Goal: Task Accomplishment & Management: Use online tool/utility

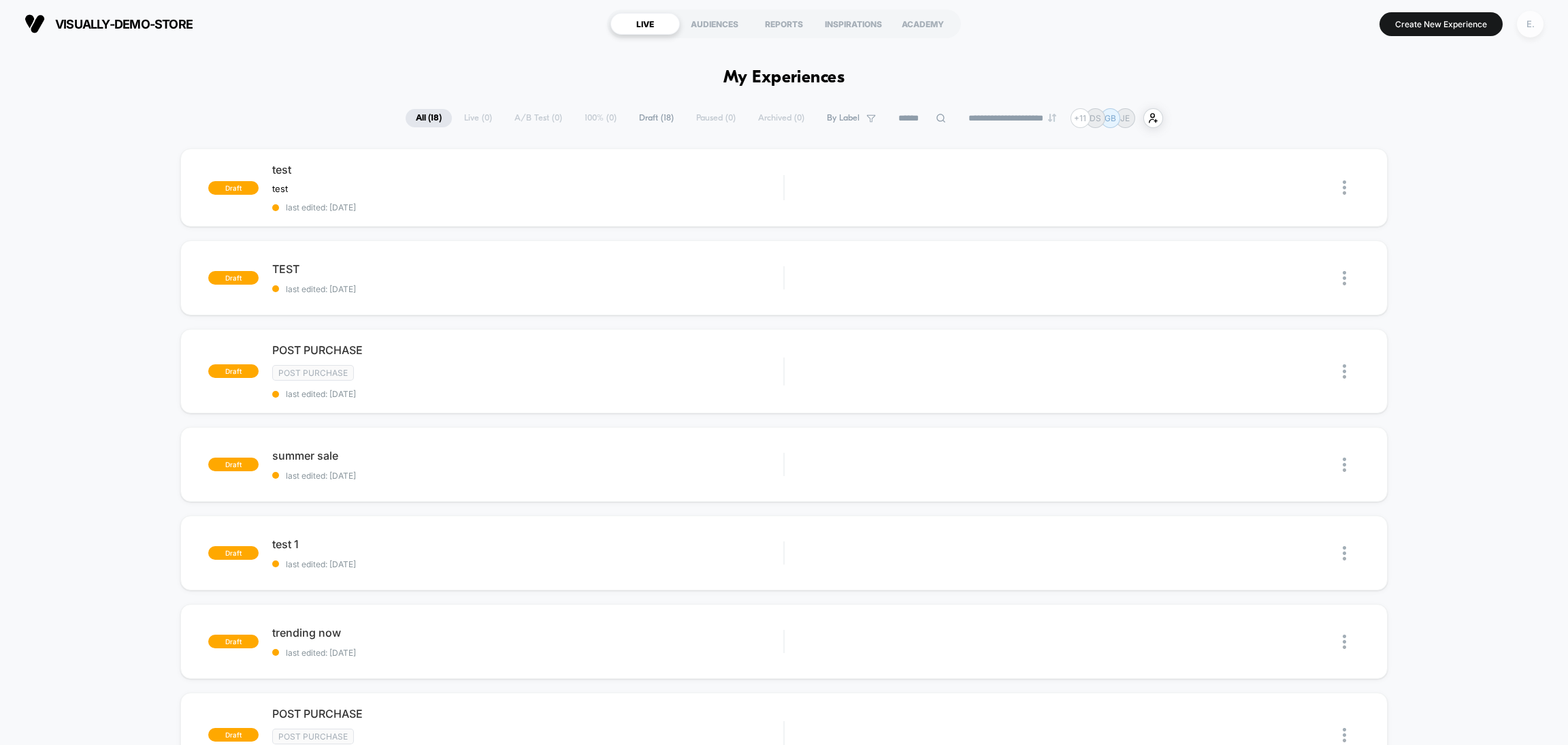
click at [1540, 21] on div "E." at bounding box center [1530, 24] width 27 height 27
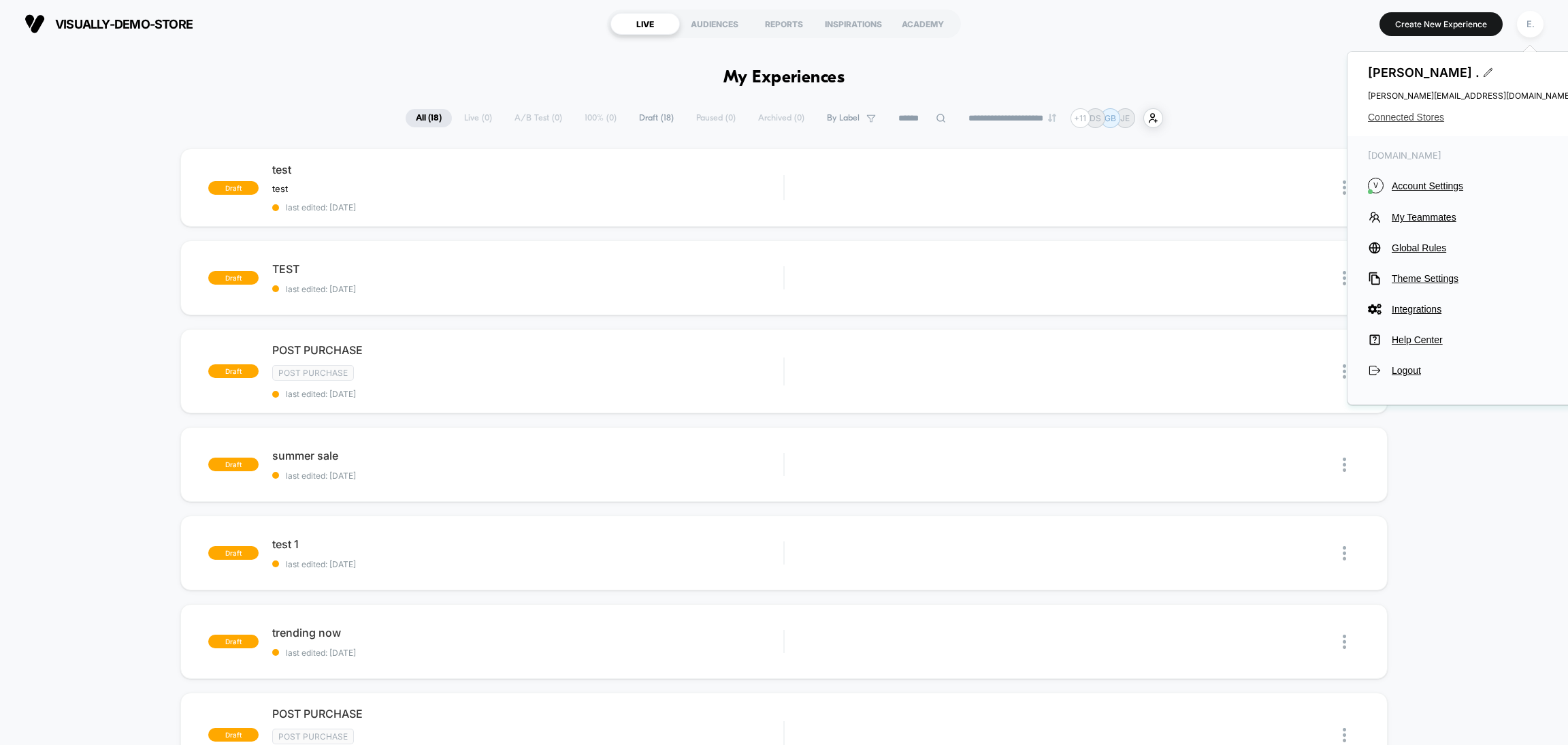
click at [1413, 122] on span "Connected Stores" at bounding box center [1469, 117] width 204 height 11
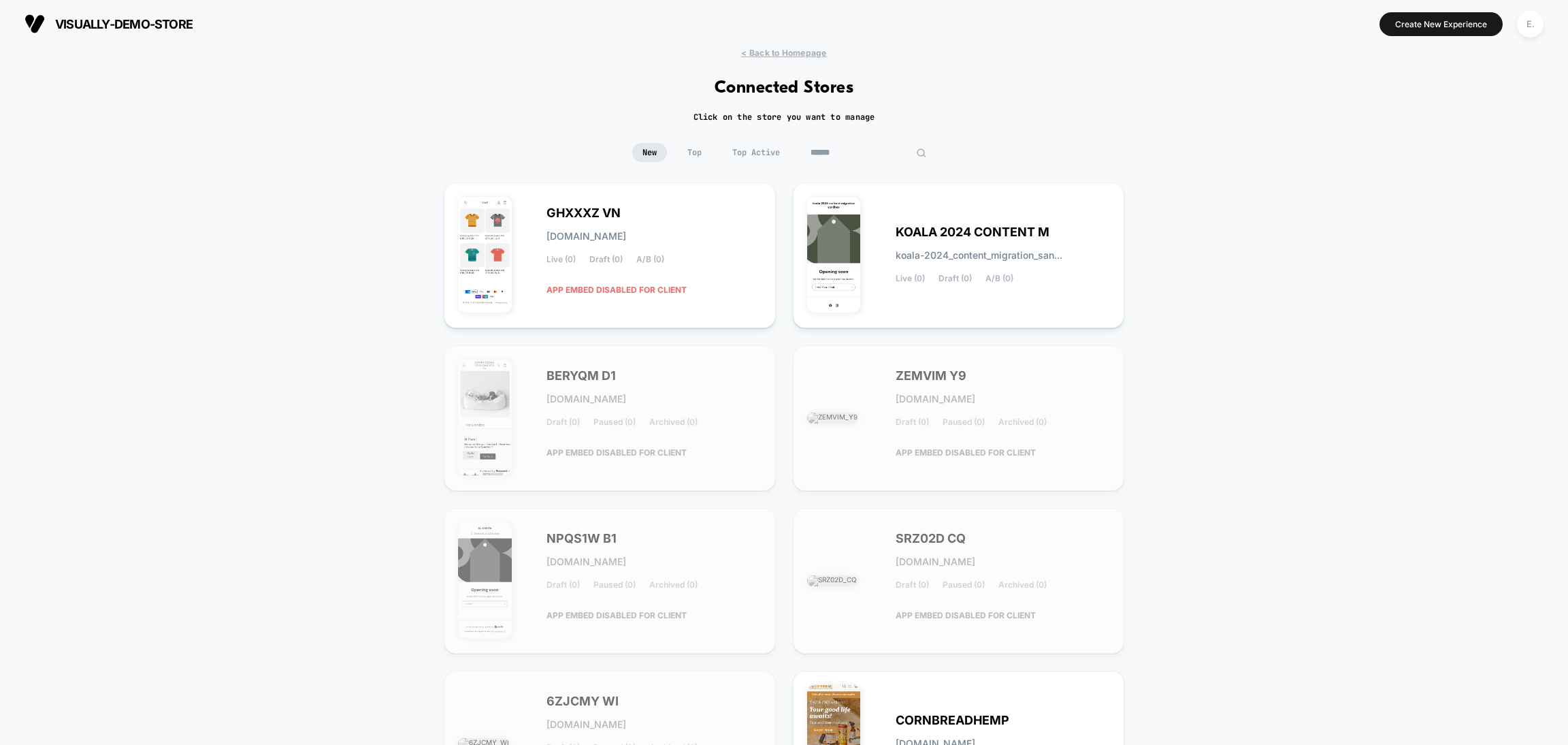
click at [858, 149] on input at bounding box center [868, 152] width 136 height 19
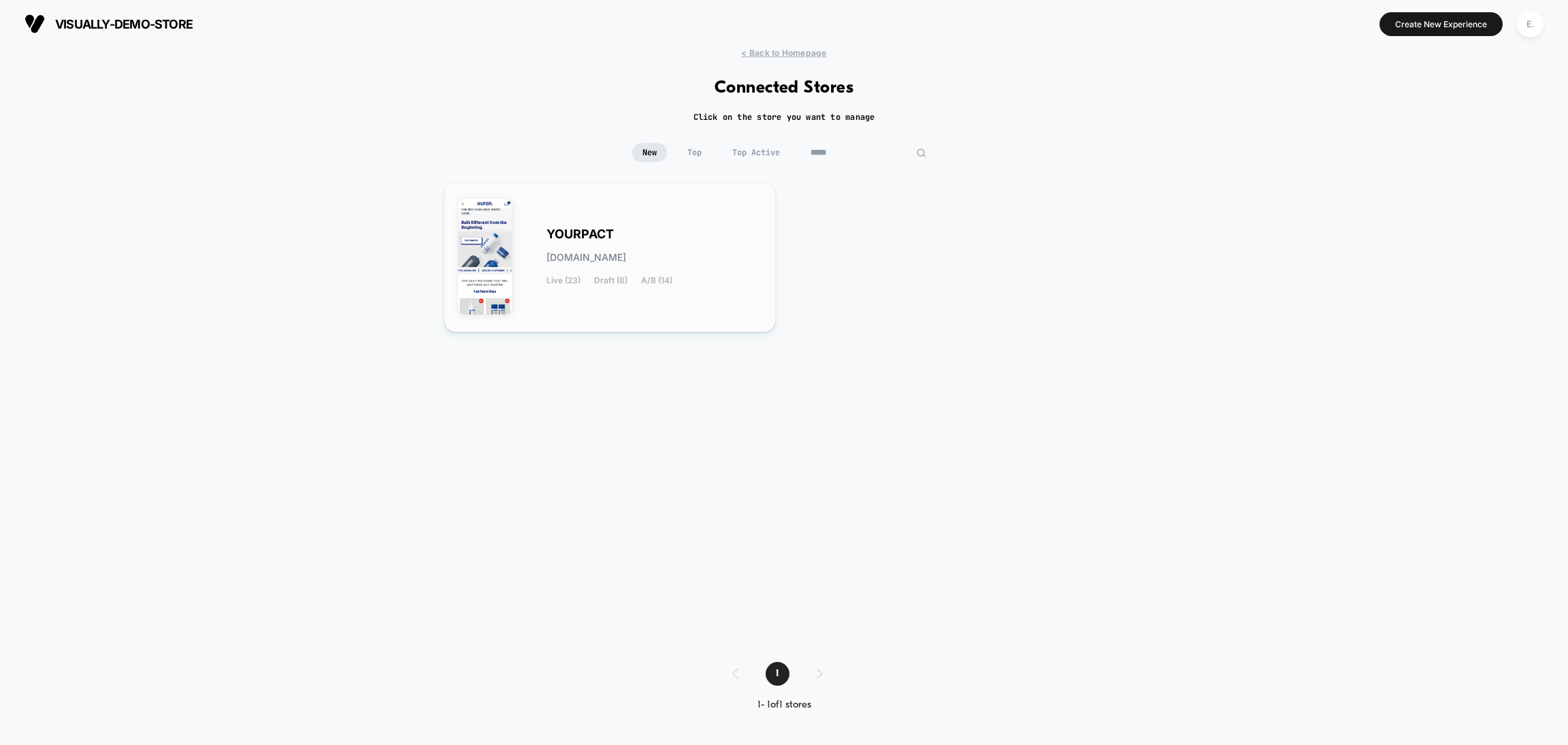
type input "*****"
click at [674, 246] on div "YOURPACT yourpact.myshopify.com Live (23) Draft (8) A/B (14)" at bounding box center [654, 257] width 215 height 56
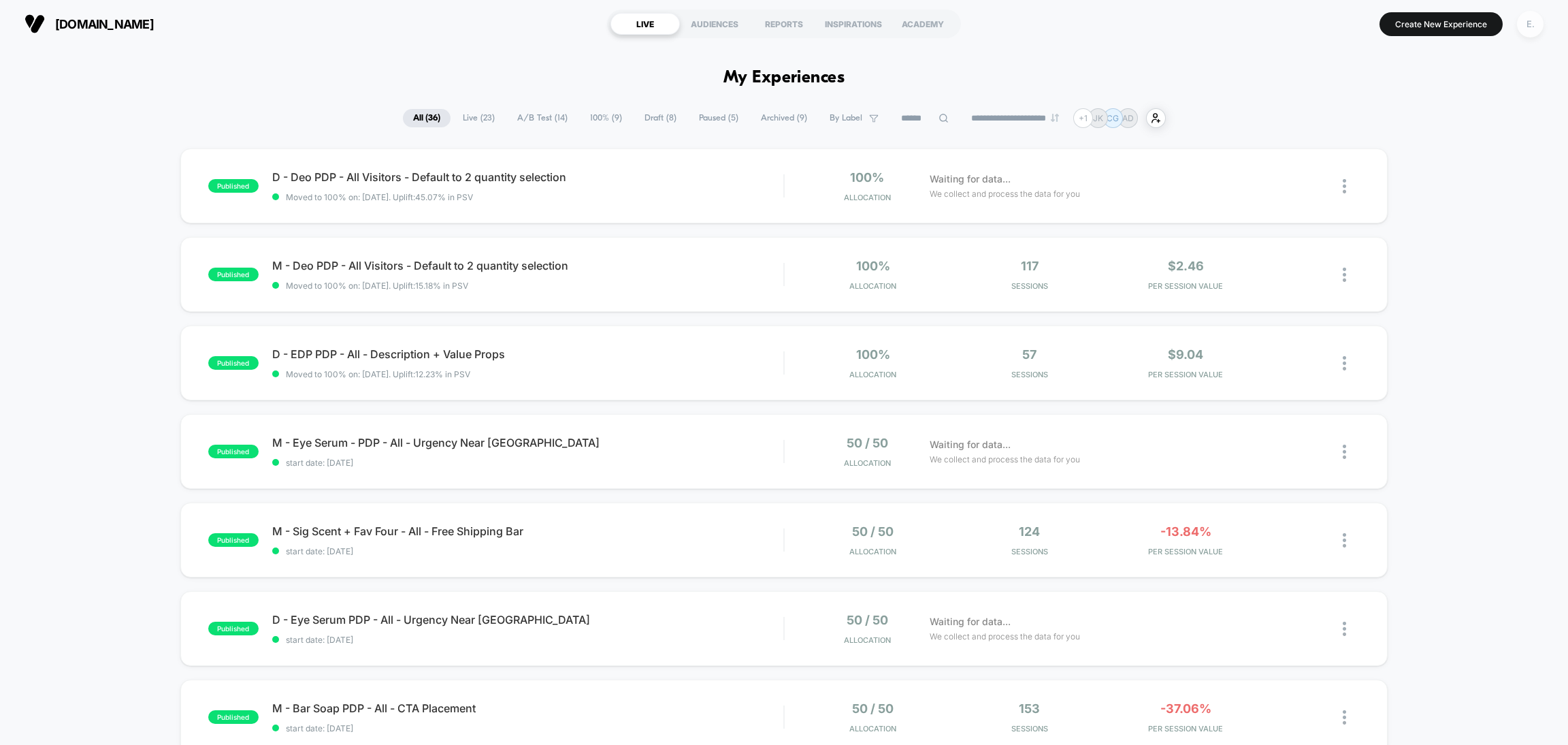
click at [1530, 24] on div "E." at bounding box center [1530, 24] width 27 height 27
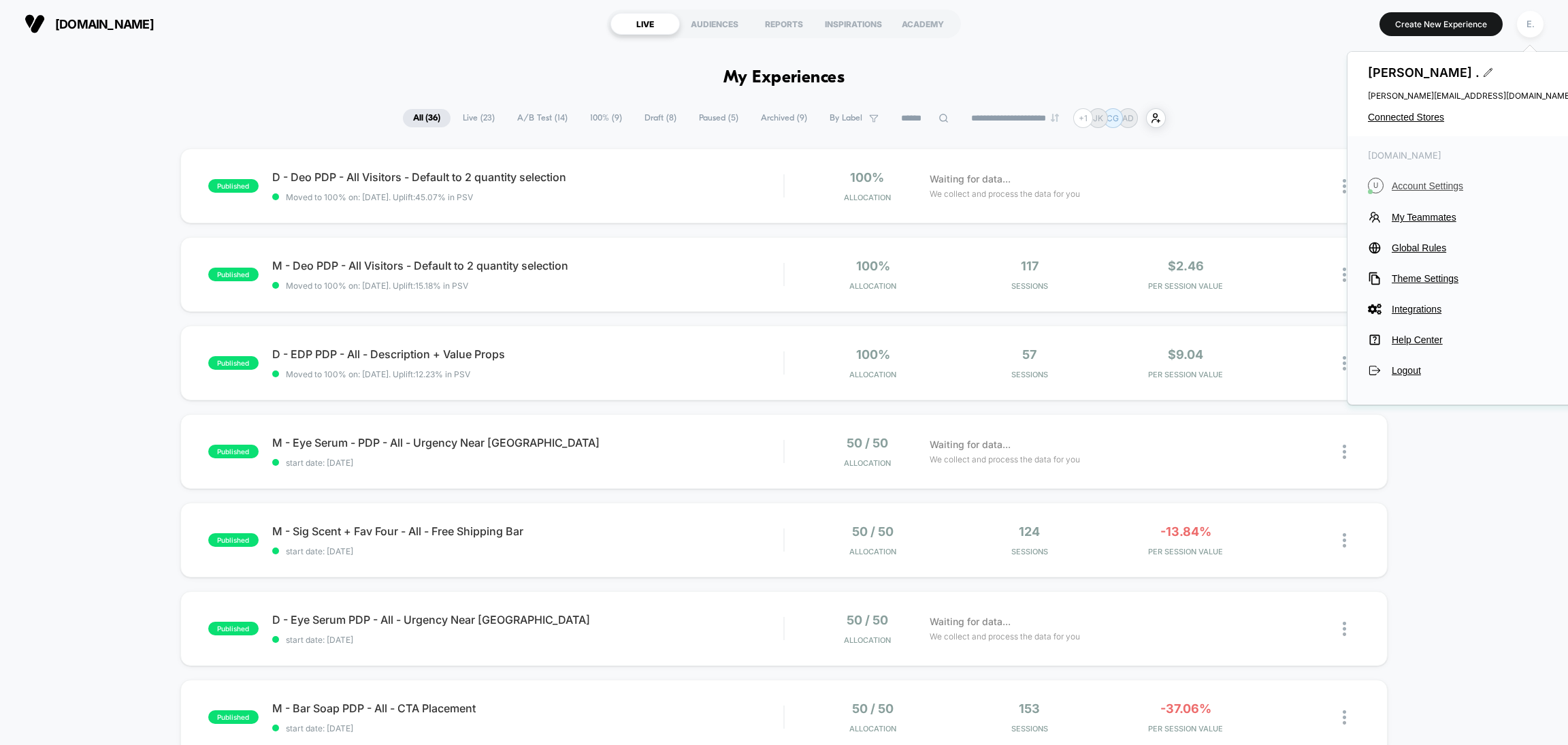
click at [1440, 178] on button "U Account Settings" at bounding box center [1469, 185] width 204 height 16
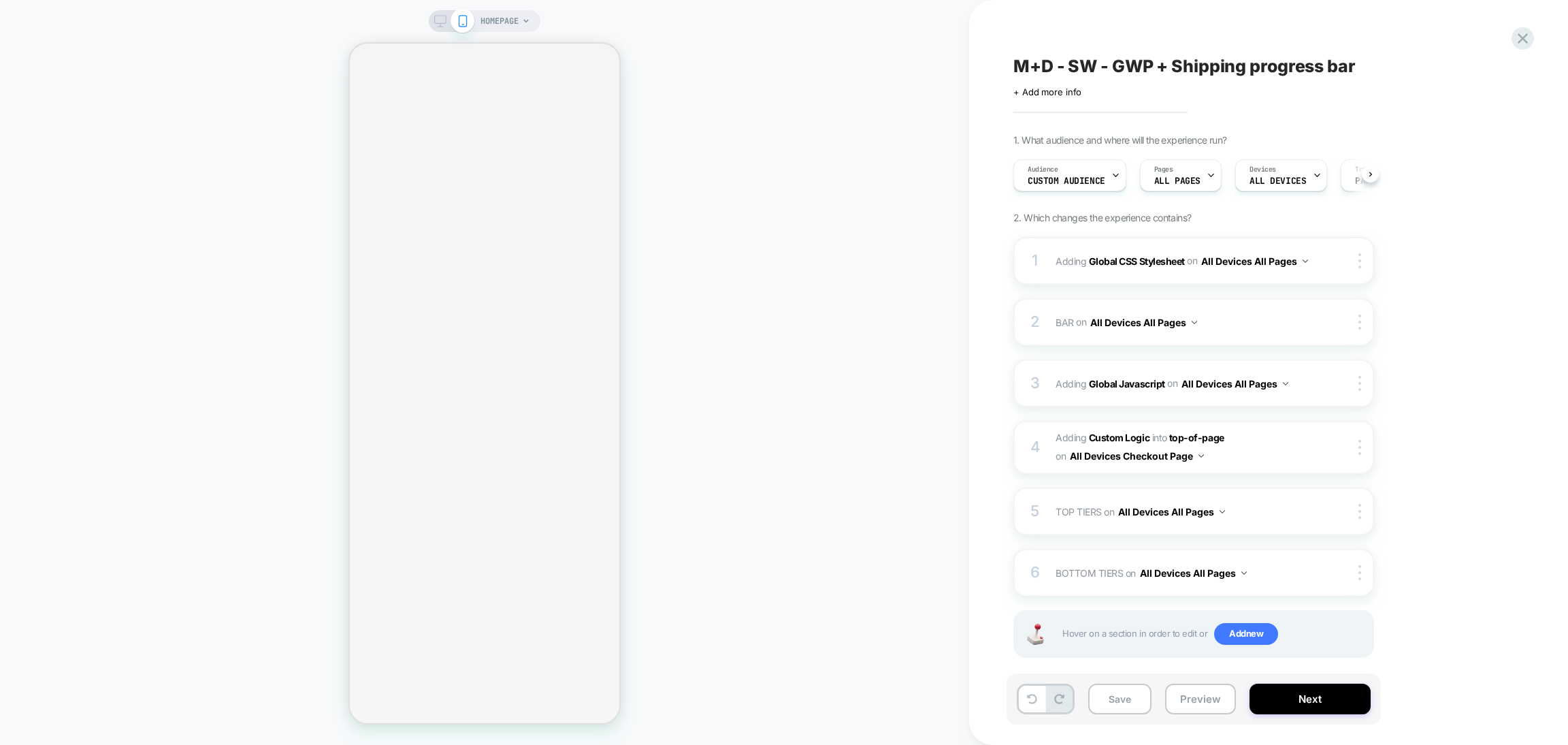
scroll to position [0, 1]
click at [1273, 335] on div "2 BAR Adding Code Block AFTER #CartDrawer cart-drawer-items .cart-countdown__co…" at bounding box center [1193, 322] width 360 height 47
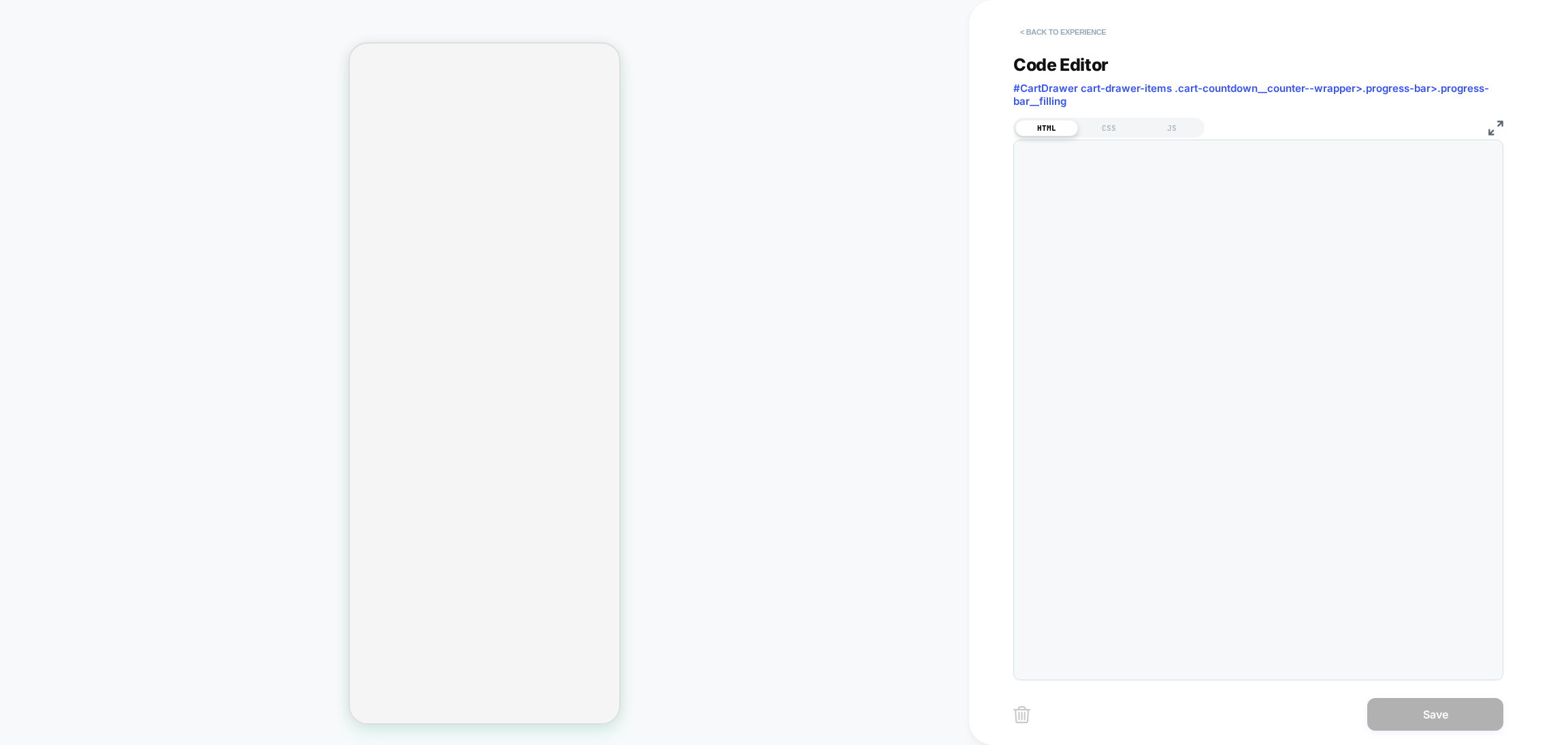
click at [1058, 40] on button "< Back to experience" at bounding box center [1063, 32] width 99 height 22
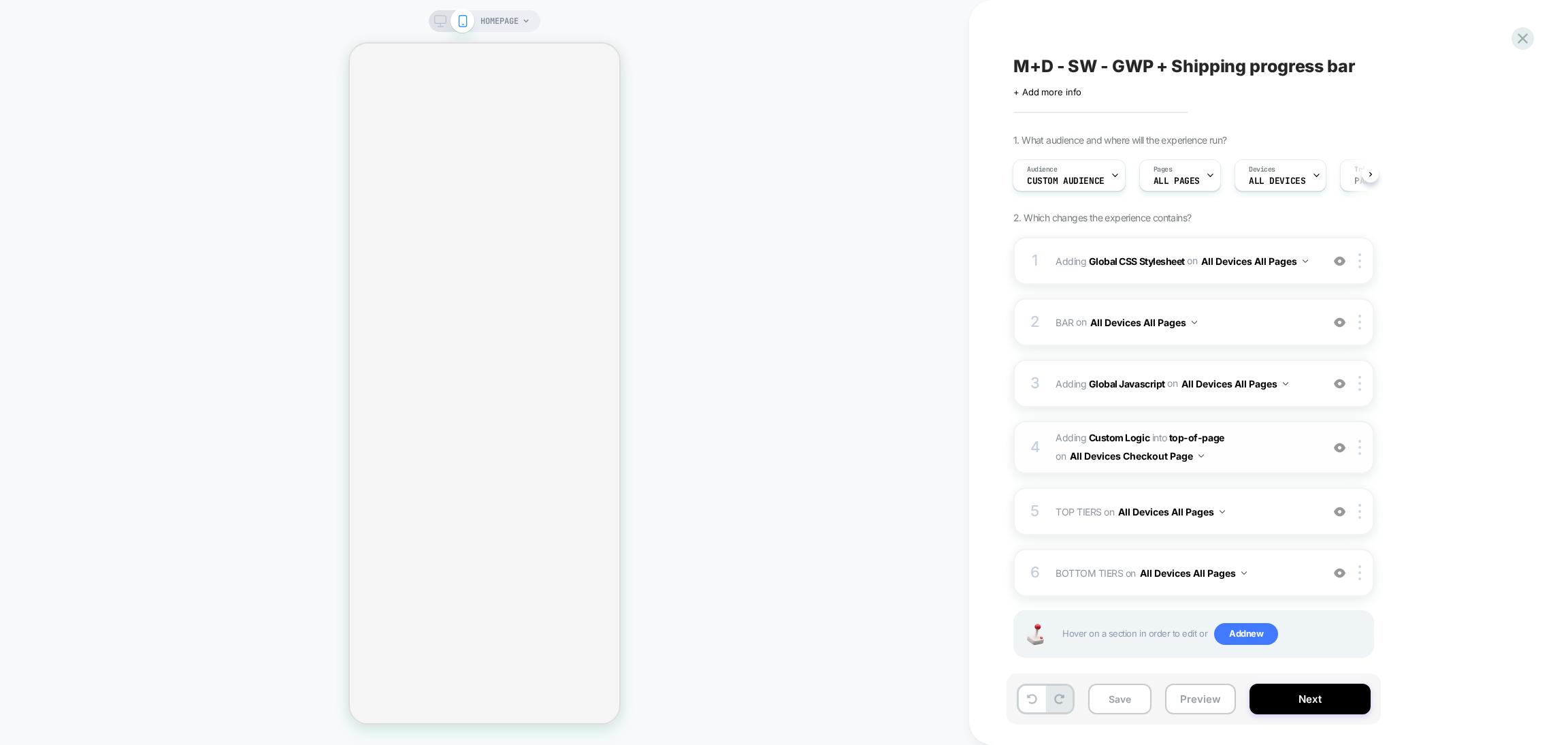
click at [1260, 441] on span "#_loomi_addon_1751891702888 Adding Custom Logic INTO top-of-page top-of-page on…" at bounding box center [1185, 447] width 259 height 37
click at [1250, 519] on span "TOP TIERS Adding Code Block BEFORE #CartDrawer cart-drawer-items .cart-countdow…" at bounding box center [1185, 511] width 259 height 20
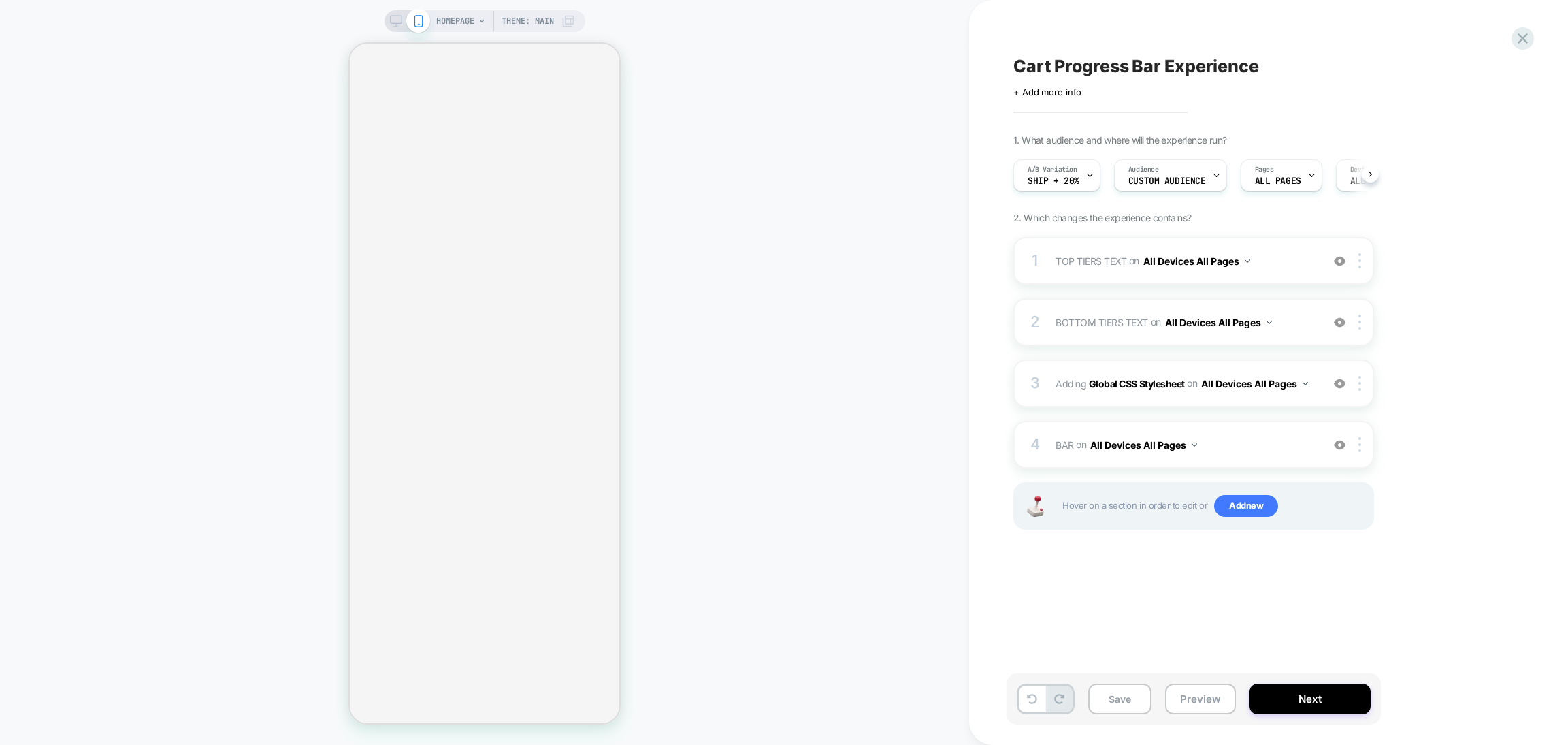
scroll to position [0, 1]
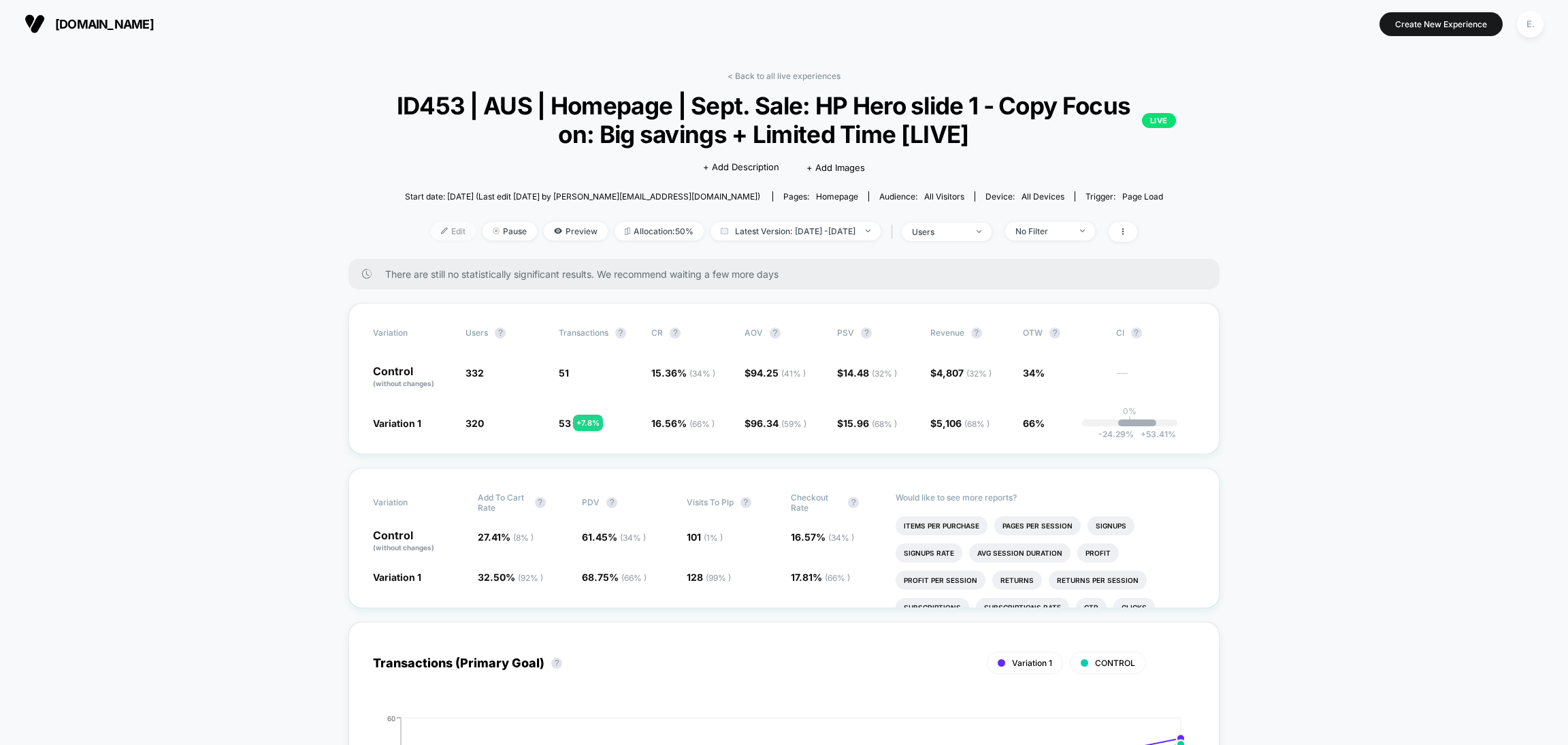
click at [441, 230] on img at bounding box center [444, 230] width 7 height 7
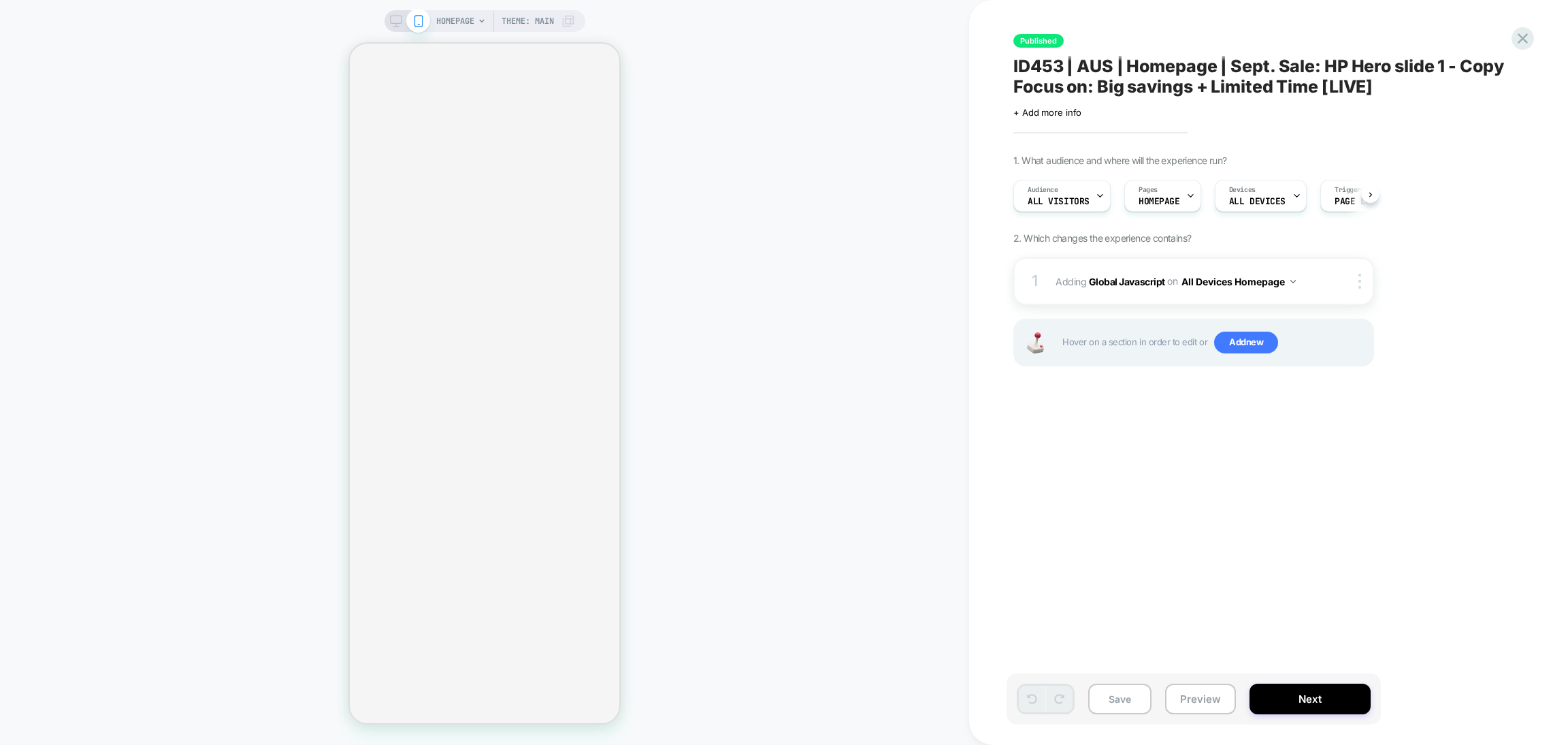
scroll to position [0, 1]
click at [1331, 698] on button "Next" at bounding box center [1310, 698] width 121 height 31
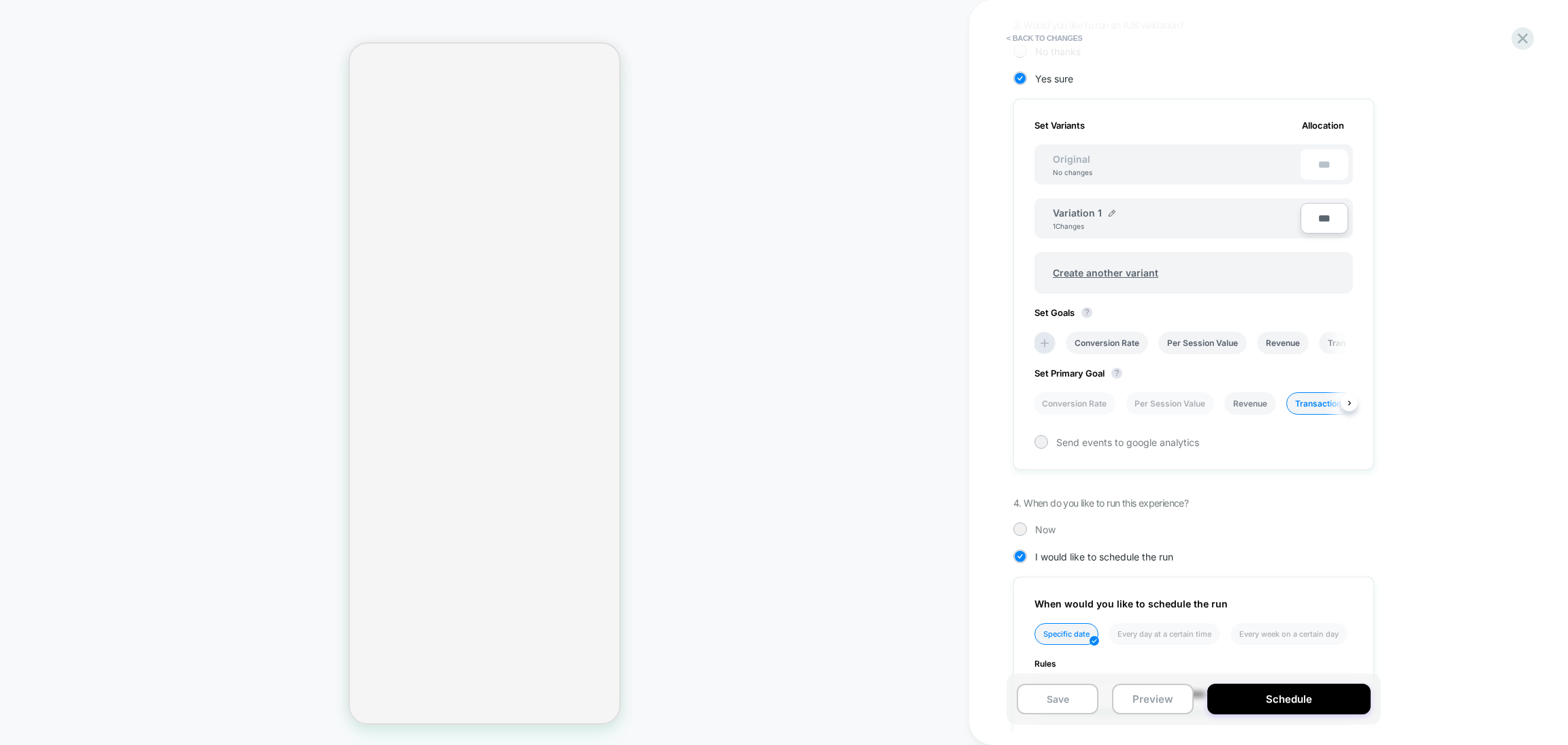
scroll to position [538, 0]
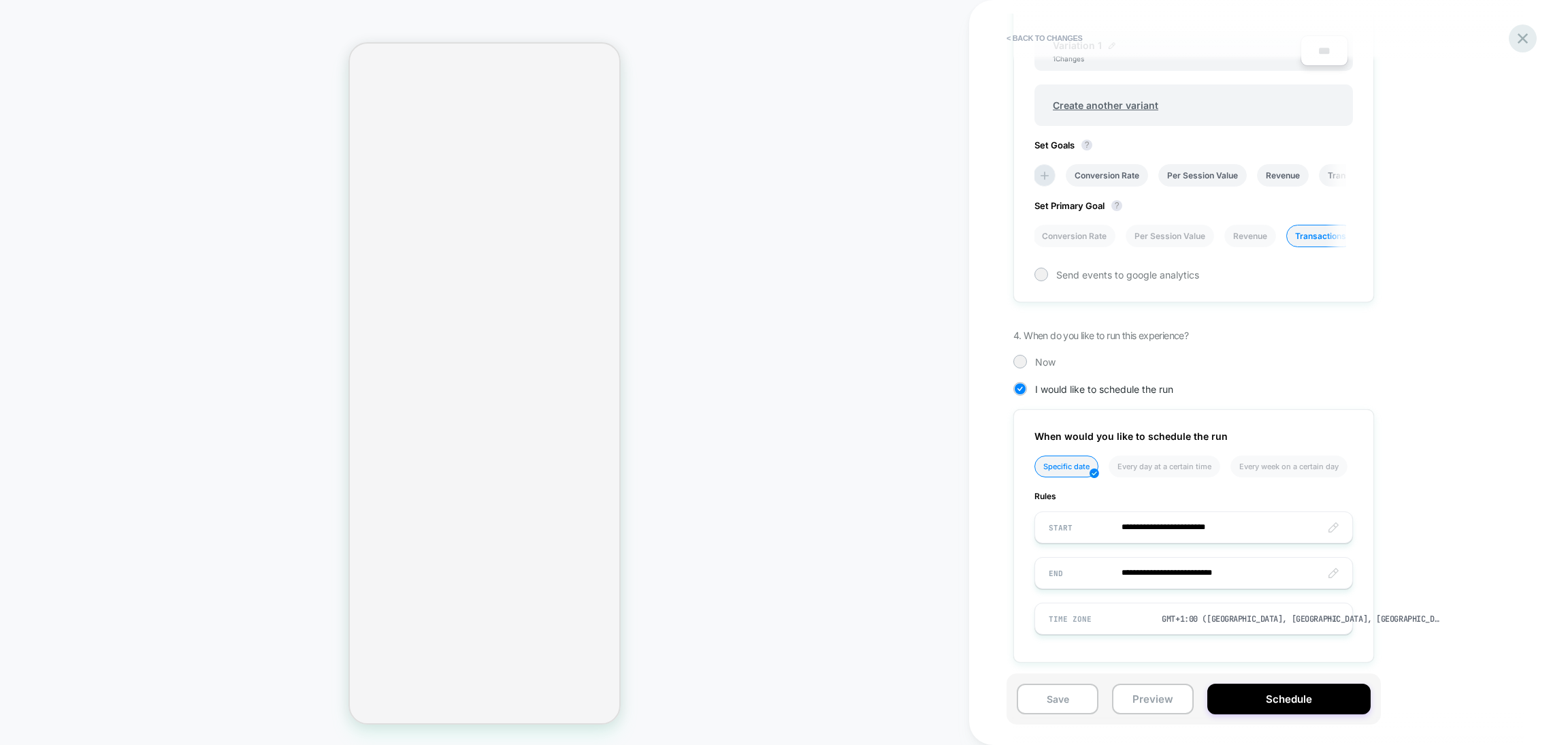
click at [1521, 38] on icon at bounding box center [1522, 38] width 10 height 10
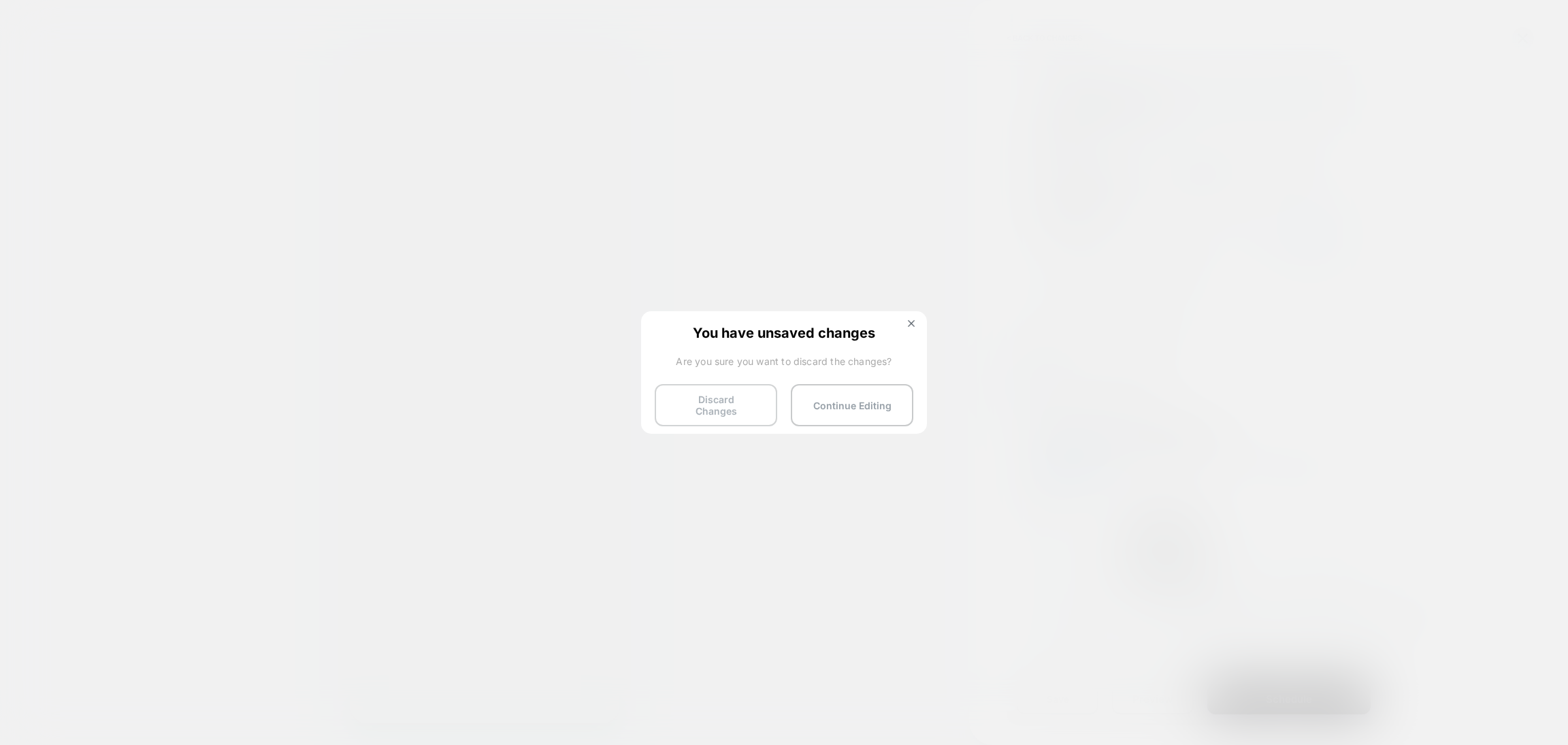
click at [713, 410] on button "Discard Changes" at bounding box center [715, 405] width 122 height 42
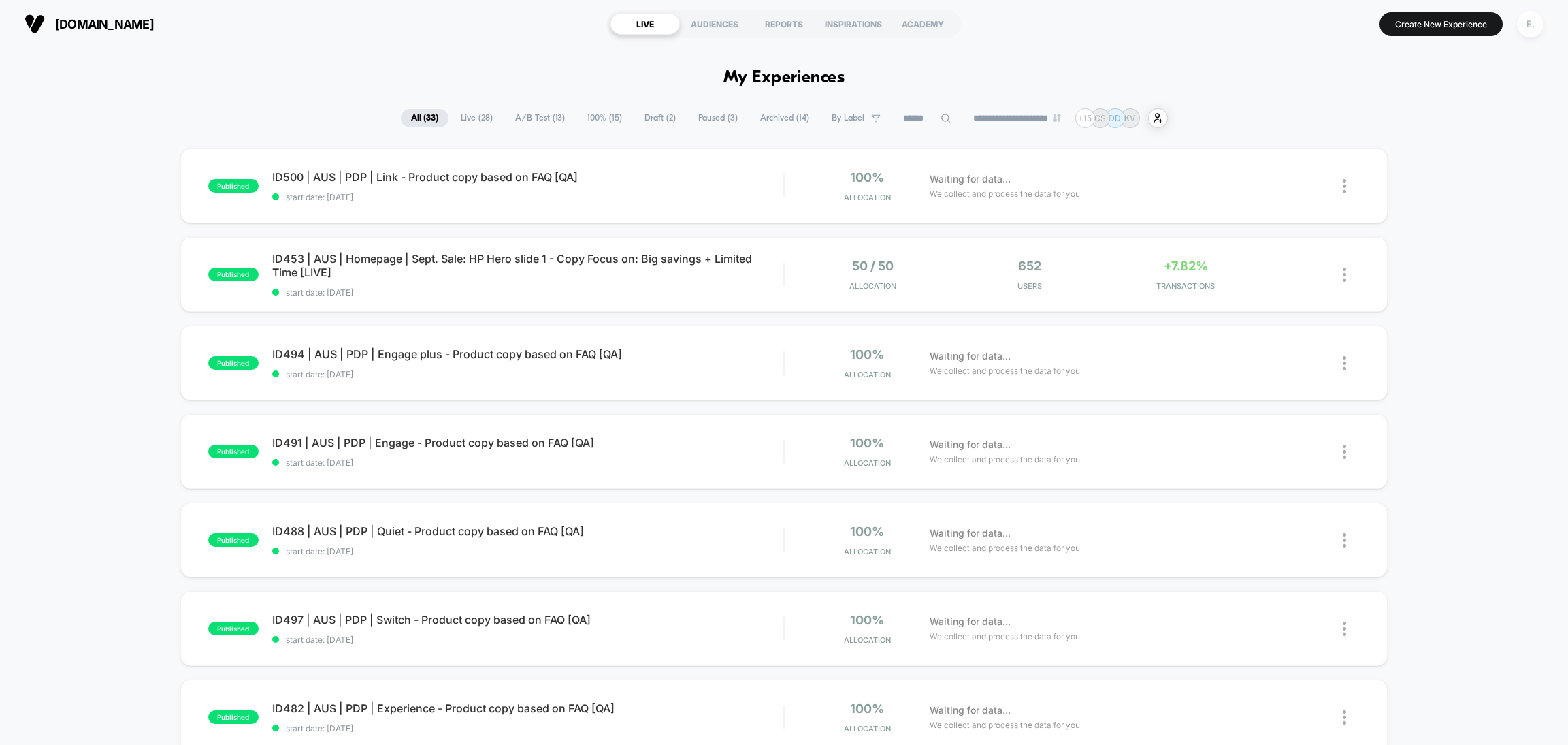
click at [1524, 21] on div "E." at bounding box center [1530, 24] width 27 height 27
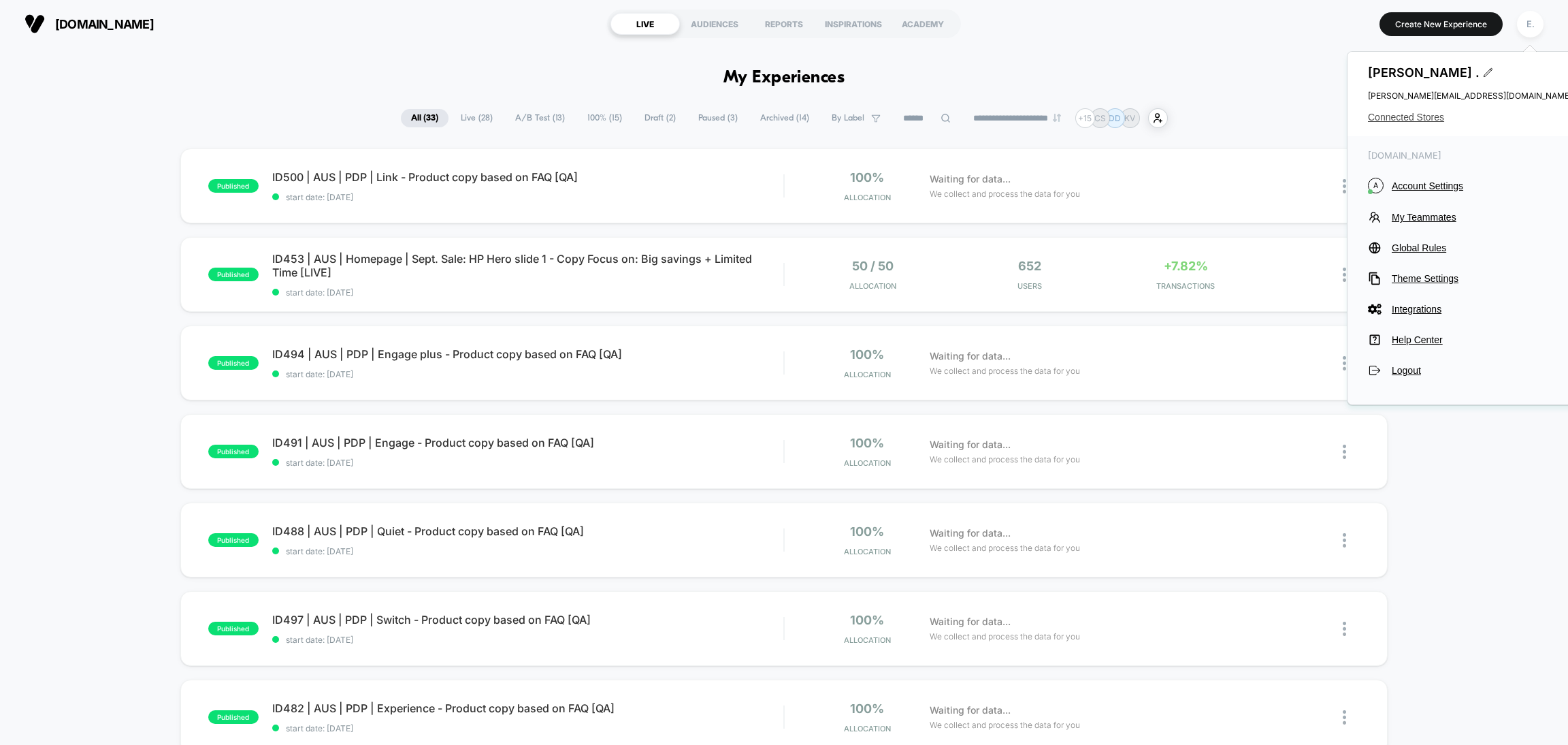
click at [1416, 122] on span "Connected Stores" at bounding box center [1469, 117] width 204 height 11
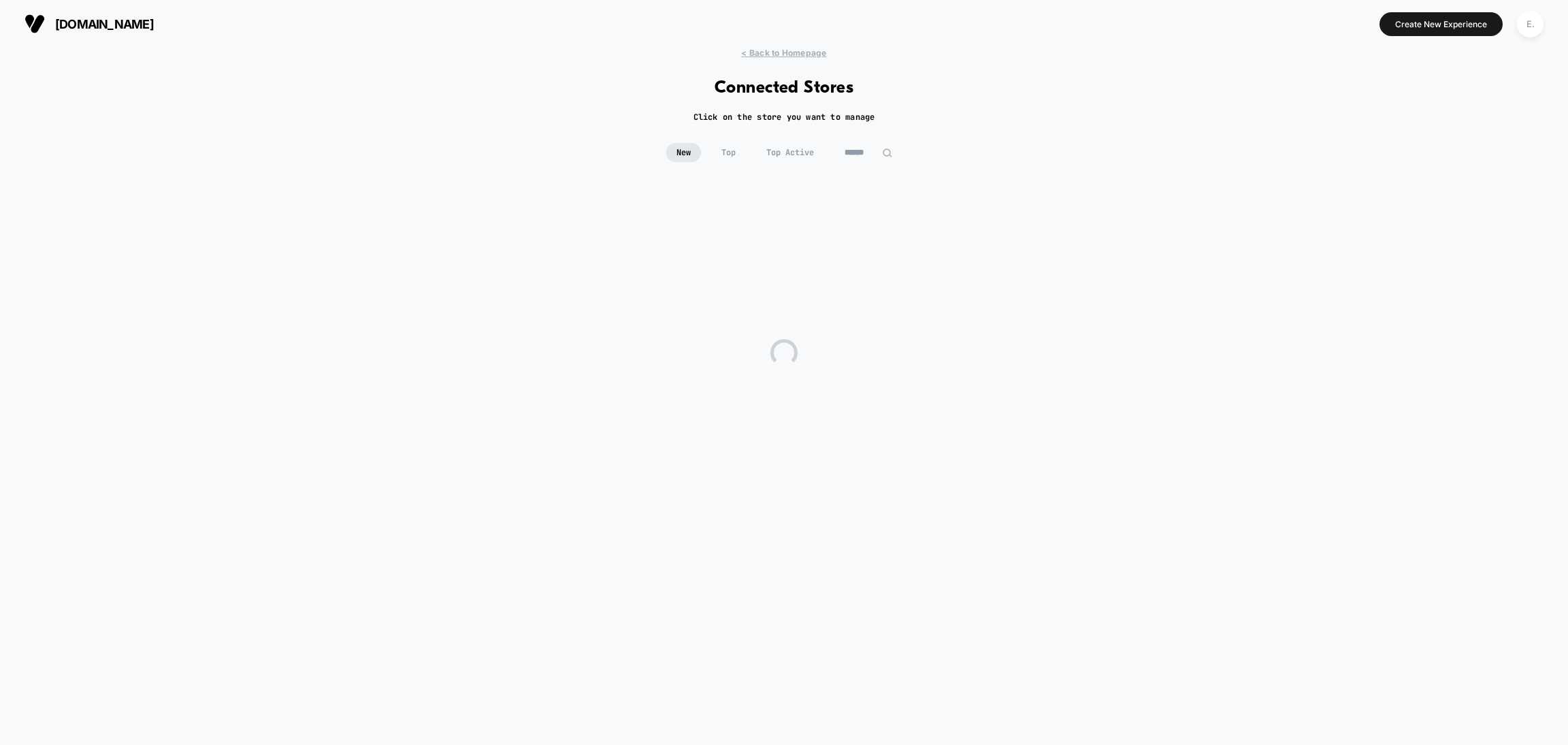
click at [869, 142] on div "< Back to Homepage Connected Stores Click on the store you want to manage New T…" at bounding box center [784, 389] width 1568 height 683
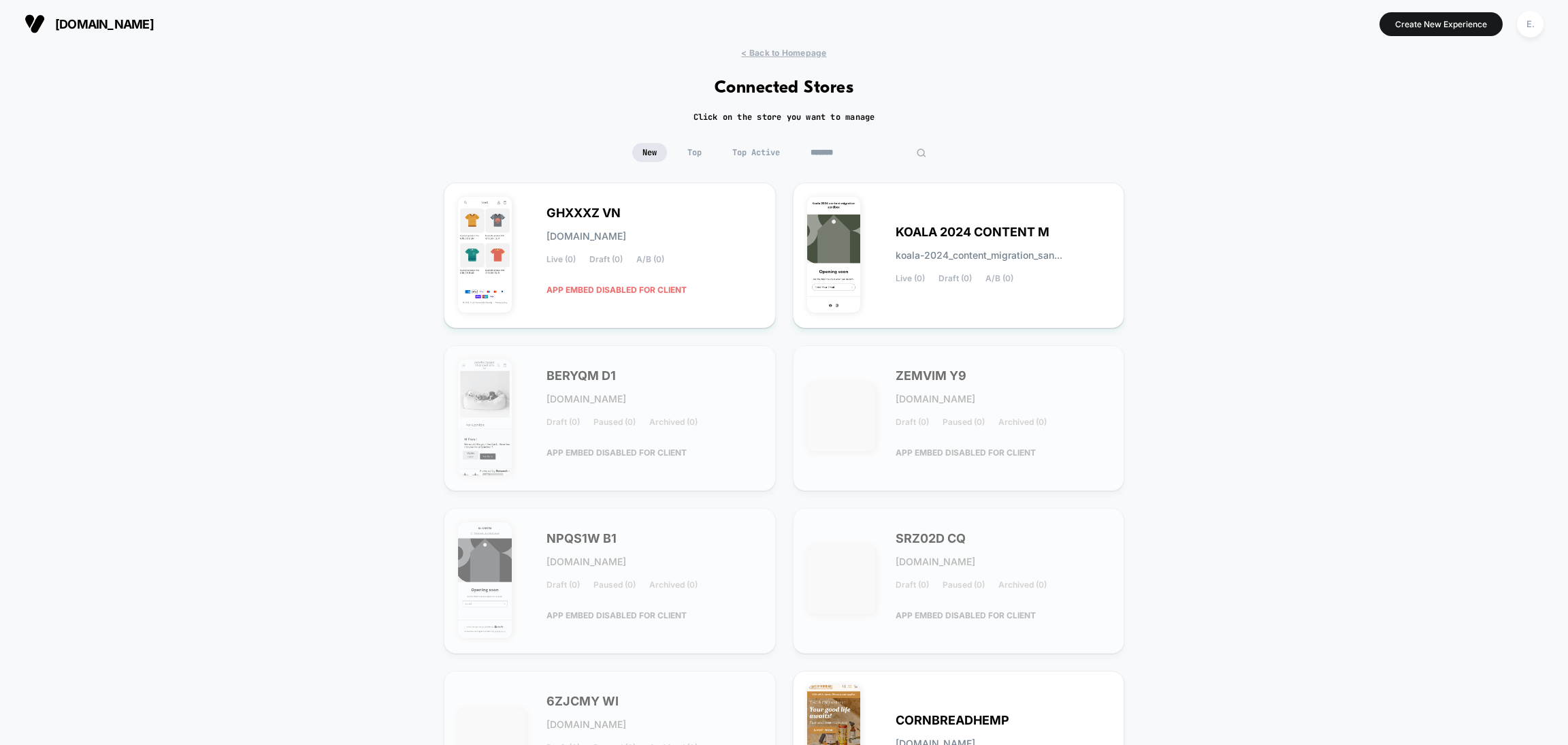
type input "********"
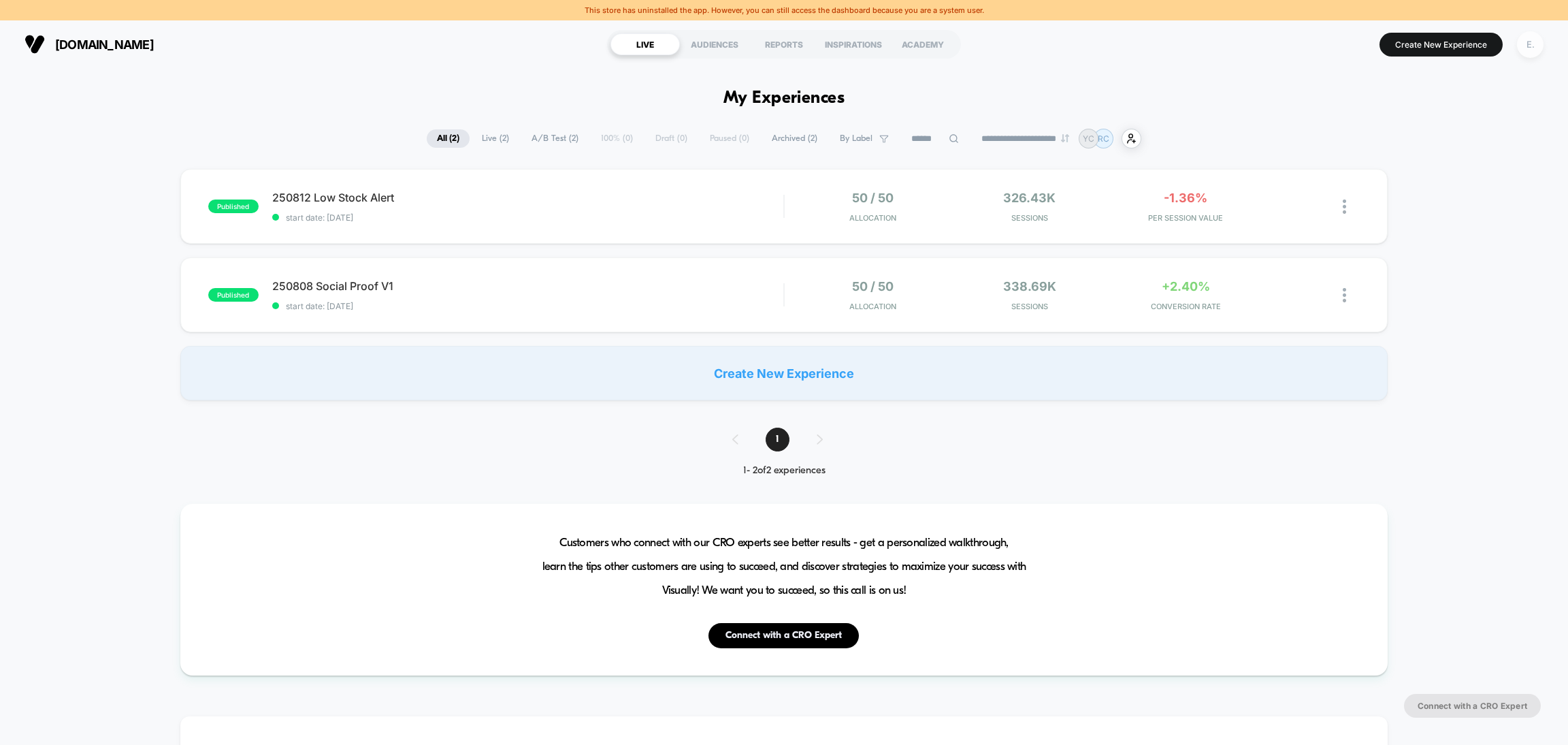
click at [1540, 47] on div "E." at bounding box center [1530, 45] width 27 height 27
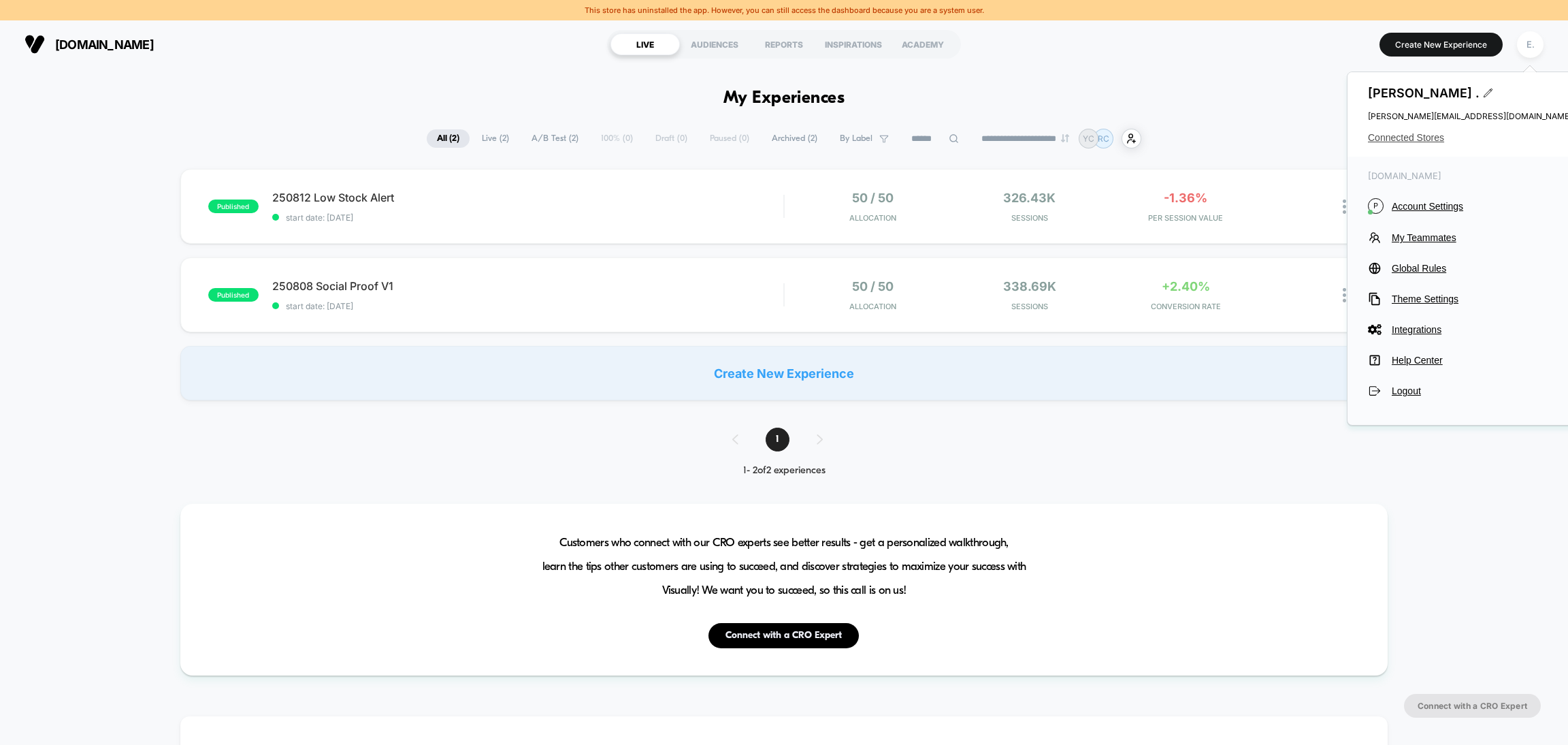
click at [1435, 140] on span "Connected Stores" at bounding box center [1469, 137] width 204 height 11
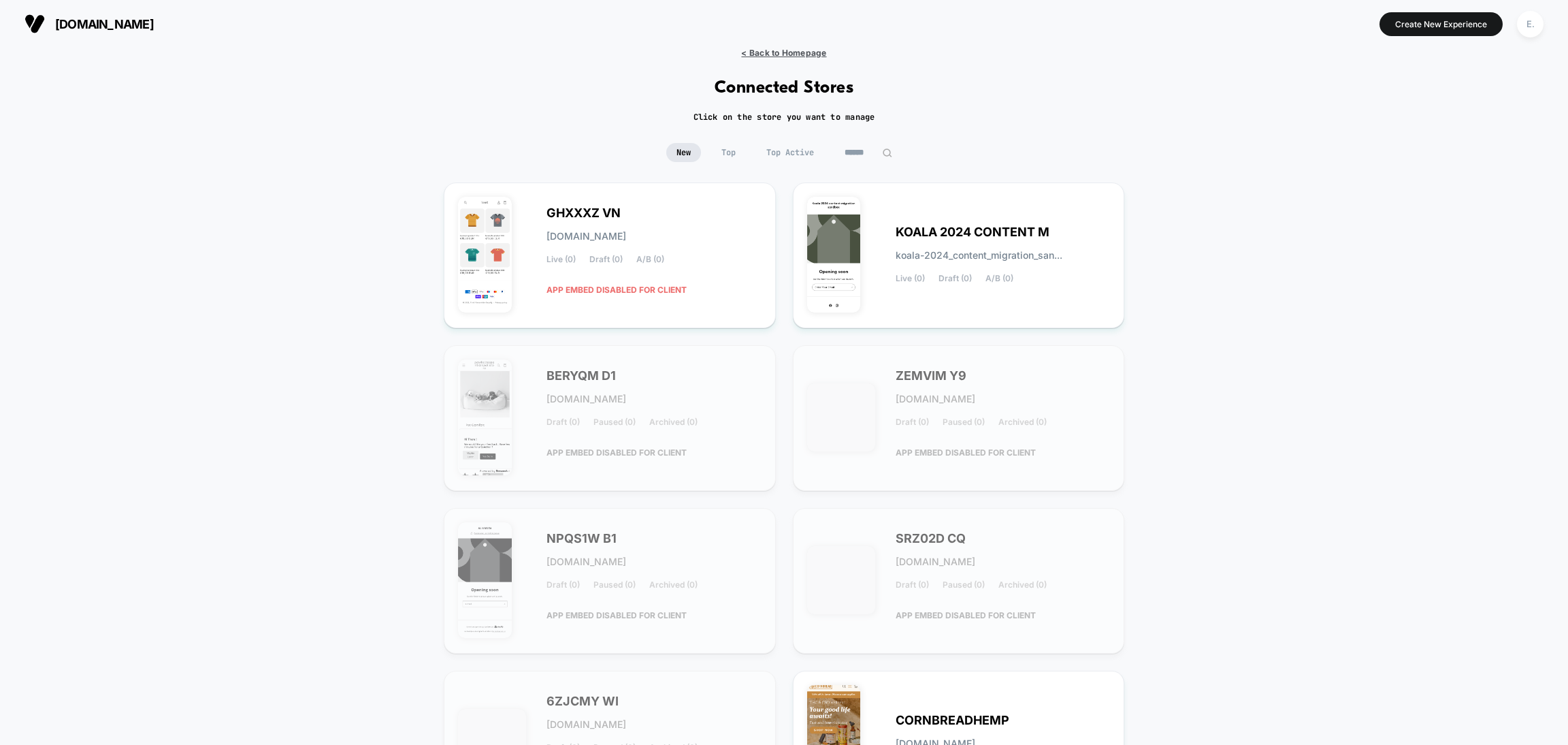
click at [776, 55] on span "< Back to Homepage" at bounding box center [783, 52] width 85 height 10
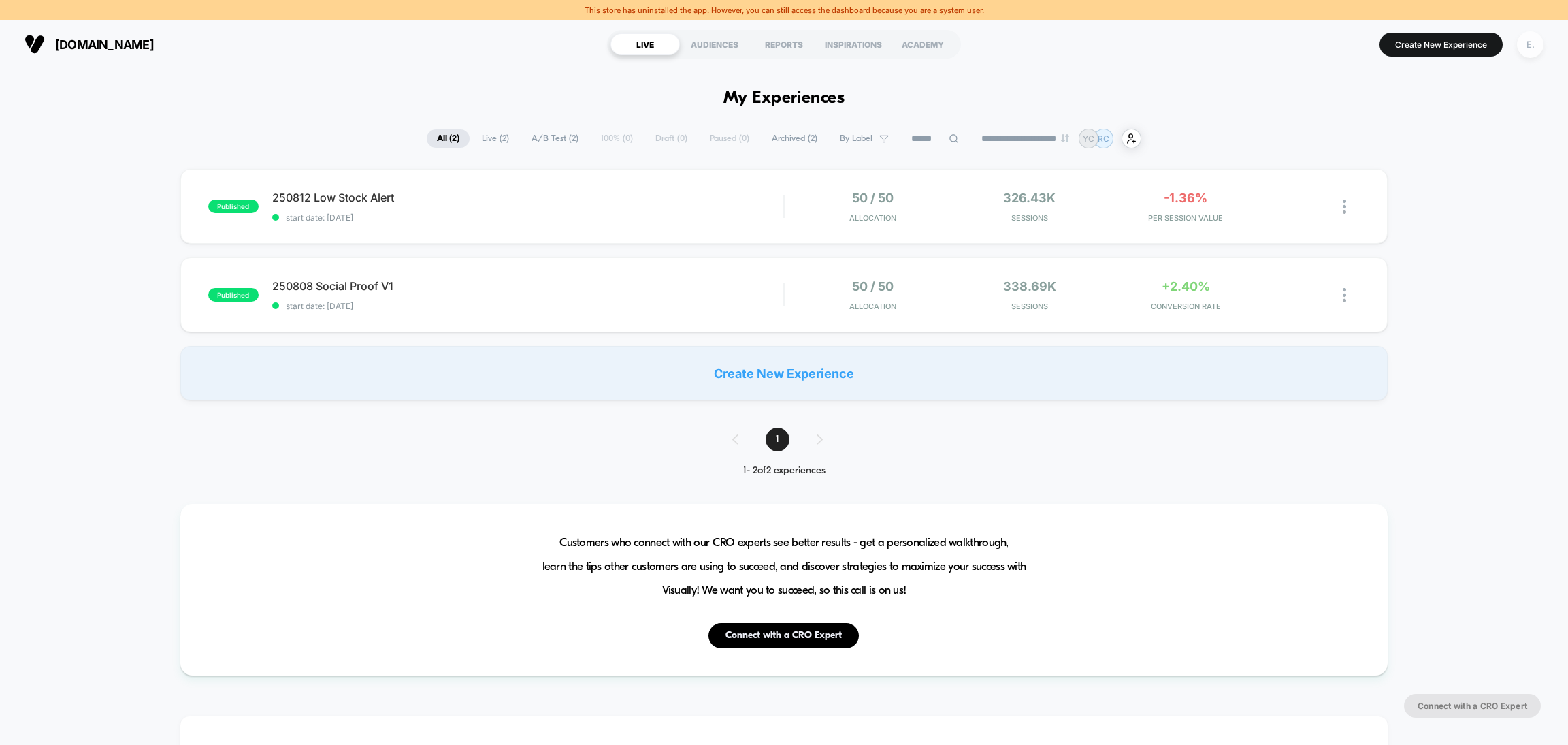
click at [1529, 42] on div "E." at bounding box center [1530, 45] width 27 height 27
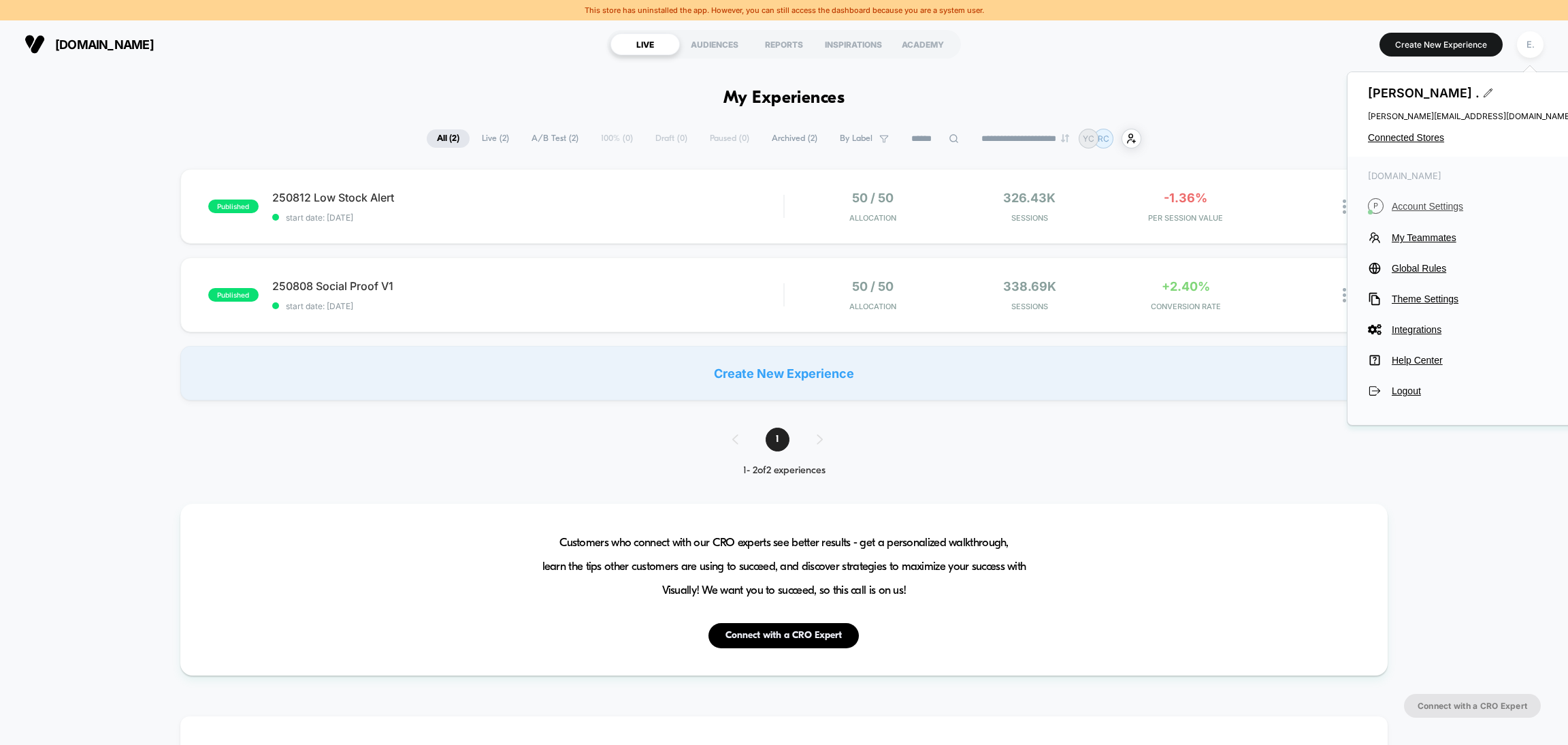
click at [1421, 208] on span "Account Settings" at bounding box center [1481, 207] width 181 height 11
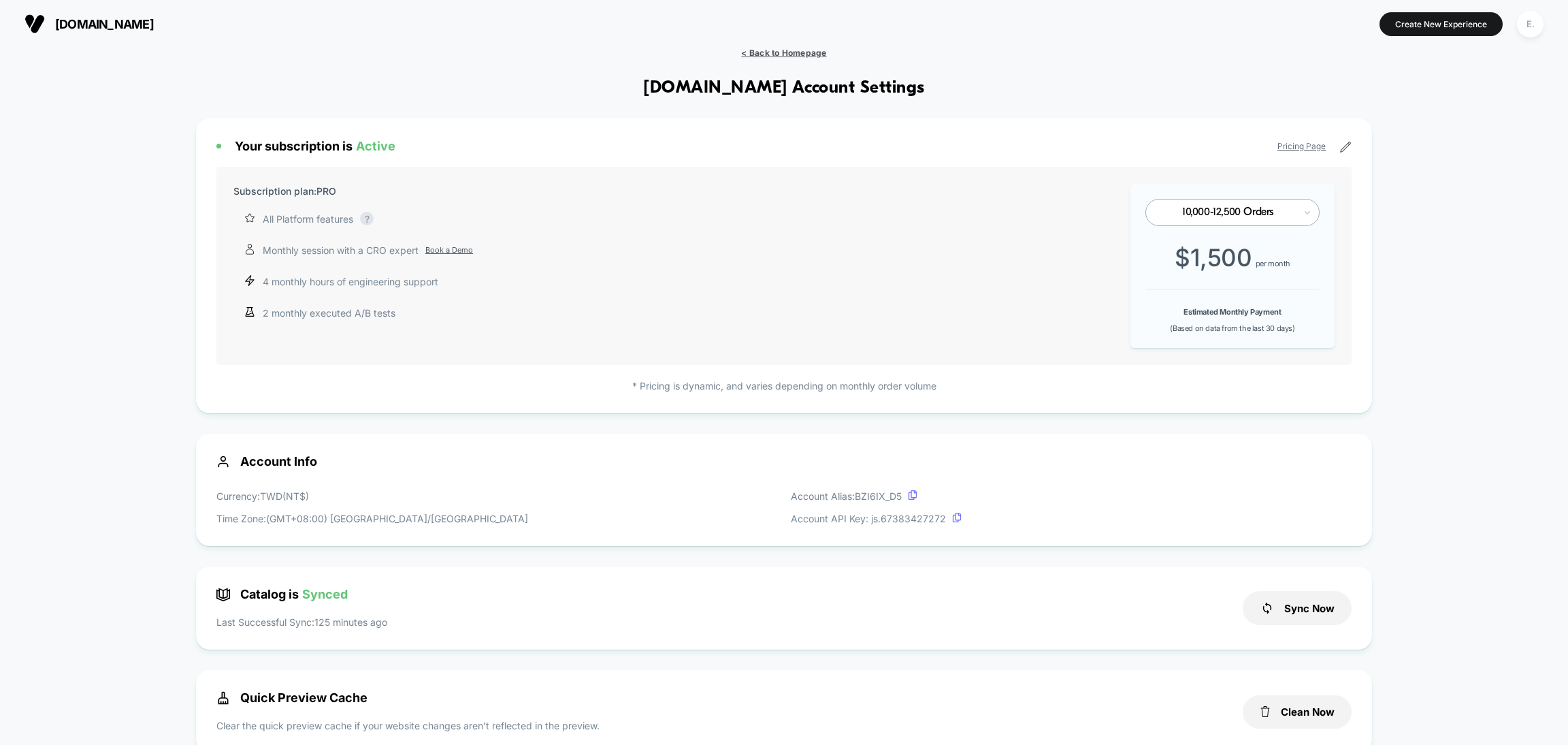
click at [771, 57] on span "< Back to Homepage" at bounding box center [783, 52] width 85 height 10
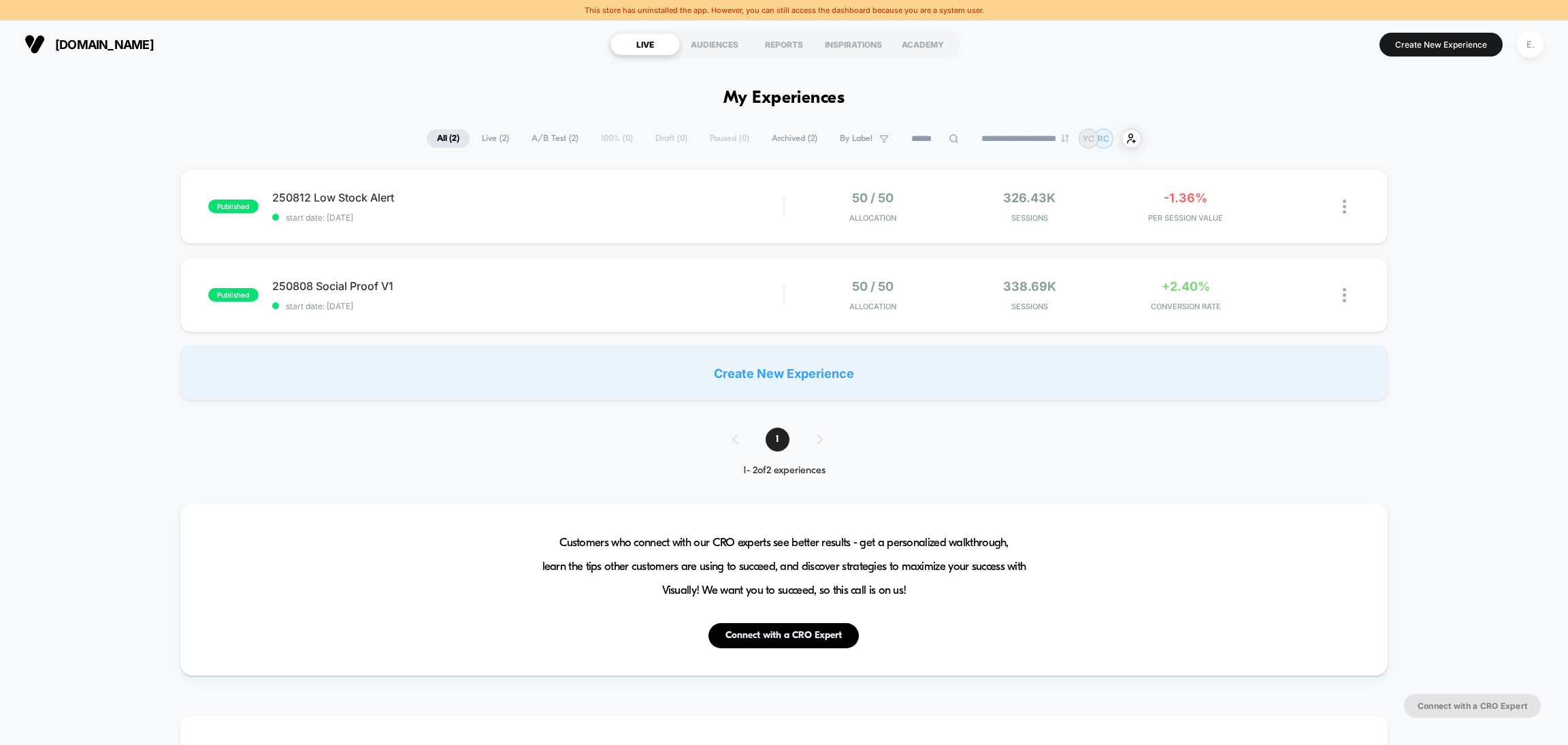
click at [786, 140] on span "Archived ( 2 )" at bounding box center [794, 138] width 66 height 18
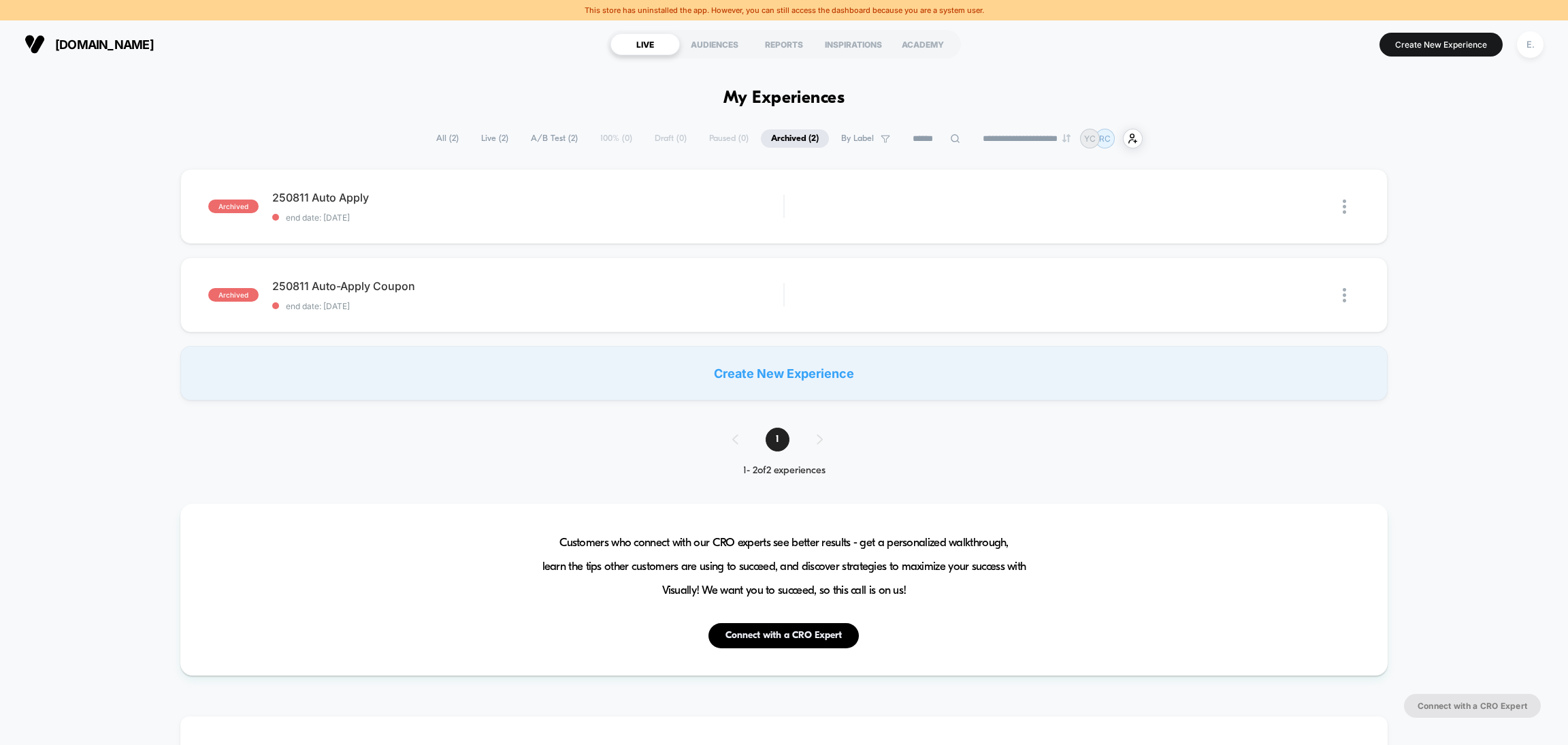
click at [545, 135] on span "A/B Test ( 2 )" at bounding box center [554, 138] width 67 height 18
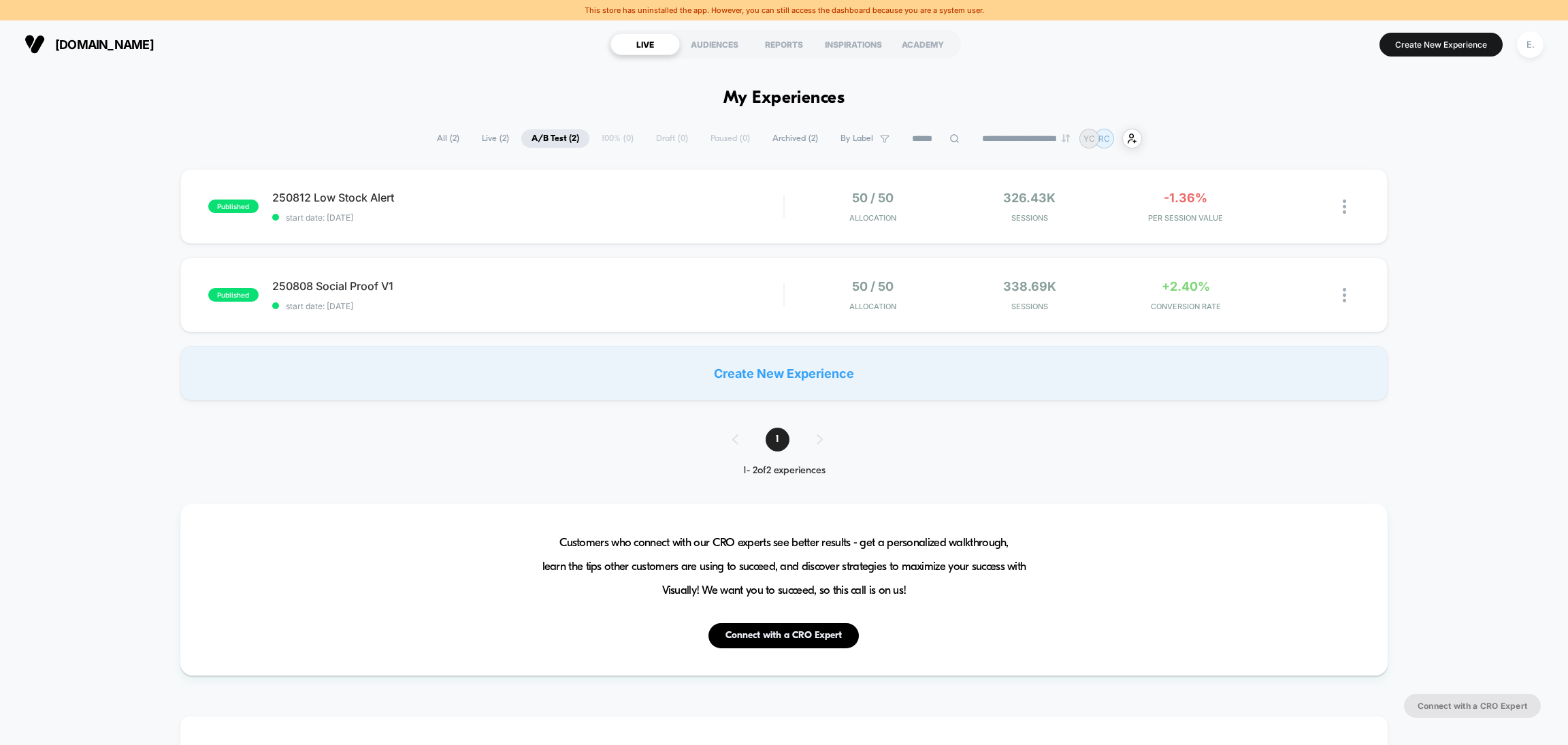
drag, startPoint x: 157, startPoint y: 48, endPoint x: 36, endPoint y: 50, distance: 121.0
click at [36, 50] on button "pokselect.com" at bounding box center [89, 44] width 137 height 22
click at [790, 140] on span "Archived ( 2 )" at bounding box center [795, 138] width 66 height 18
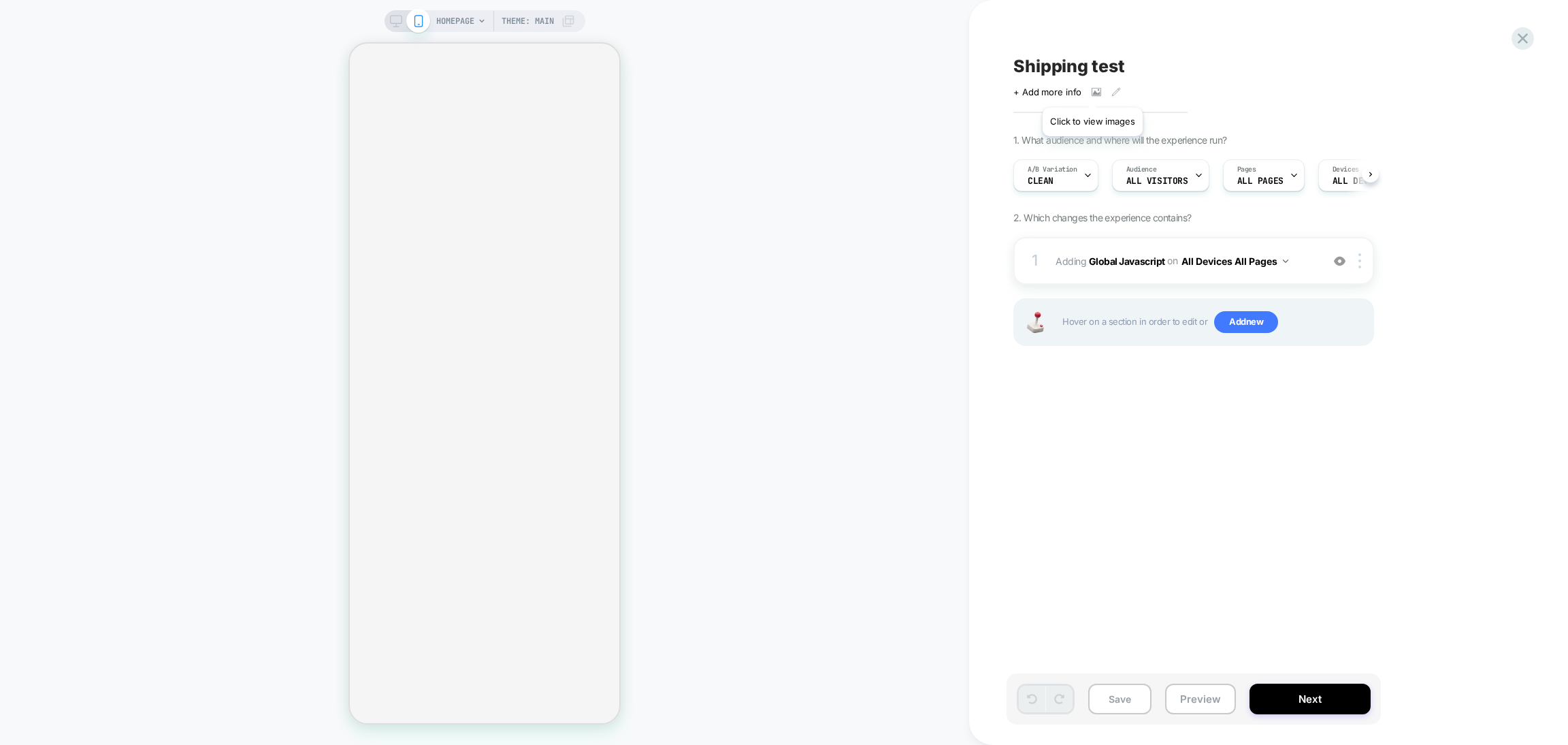
scroll to position [0, 1]
click at [1091, 167] on div at bounding box center [1087, 175] width 9 height 31
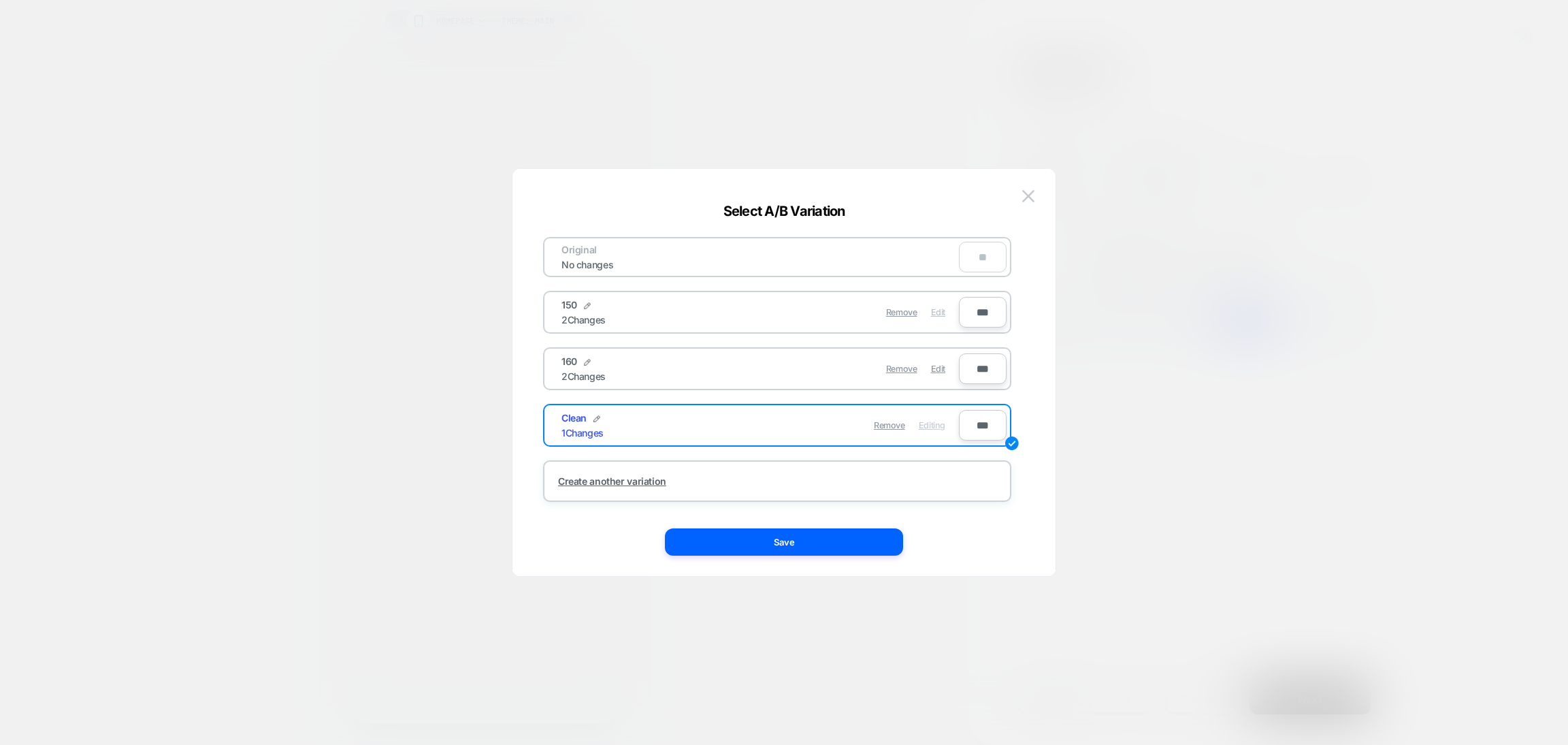
click at [942, 316] on div "Edit" at bounding box center [938, 313] width 14 height 27
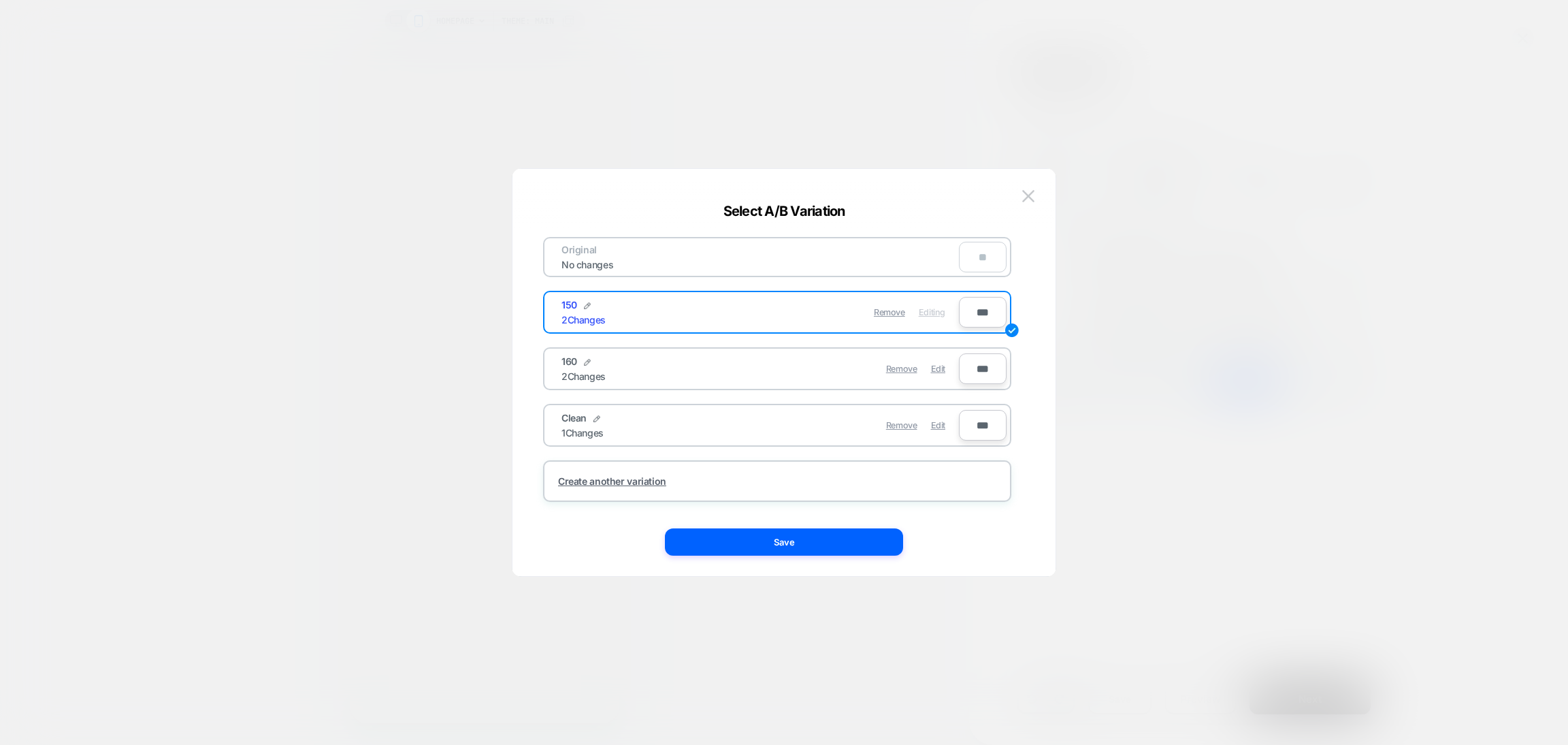
click at [881, 556] on div "Select A/B Variation Original No changes ** 150 2 Changes Remove Editing *** 16…" at bounding box center [784, 379] width 543 height 394
click at [808, 535] on button "Save" at bounding box center [784, 541] width 238 height 28
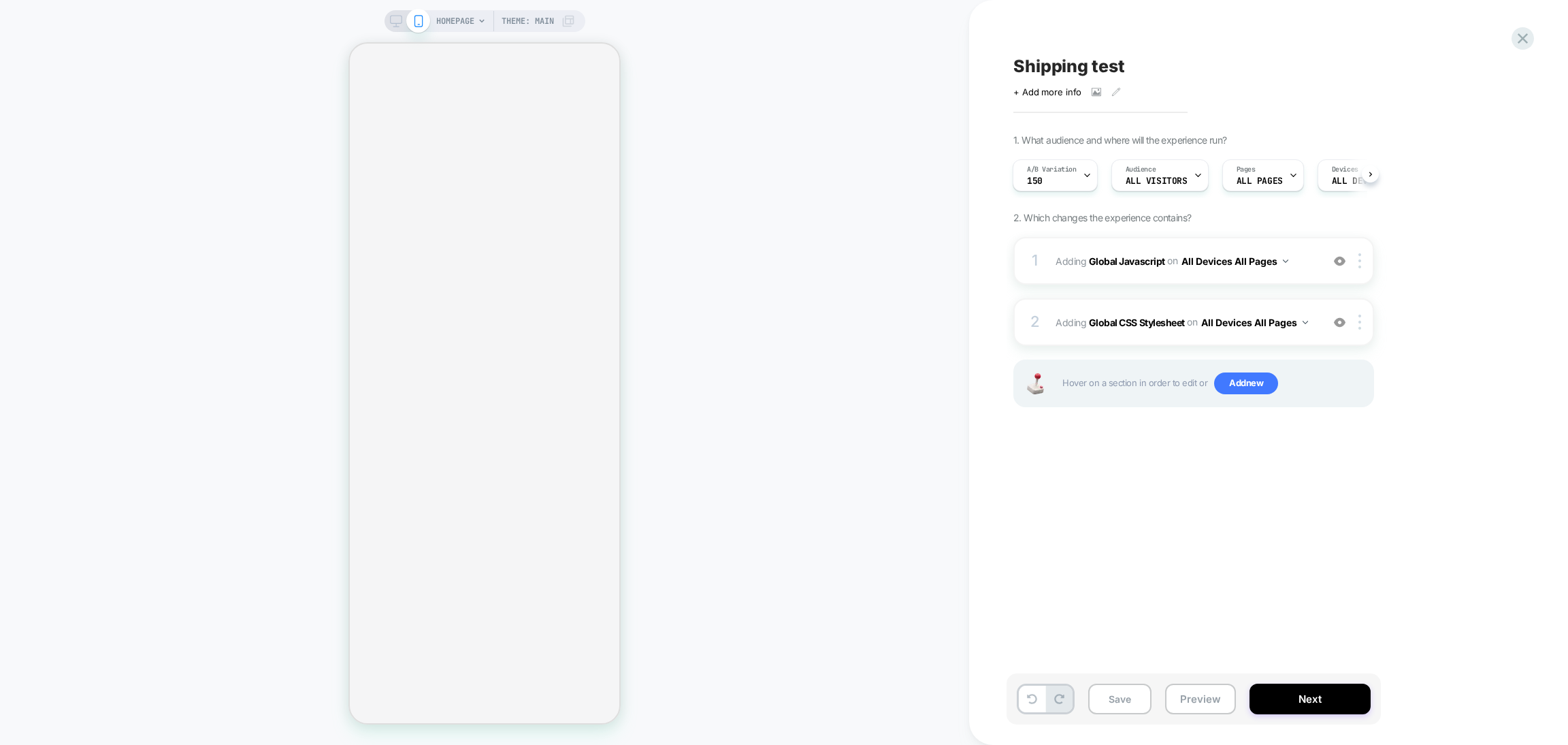
scroll to position [0, 2]
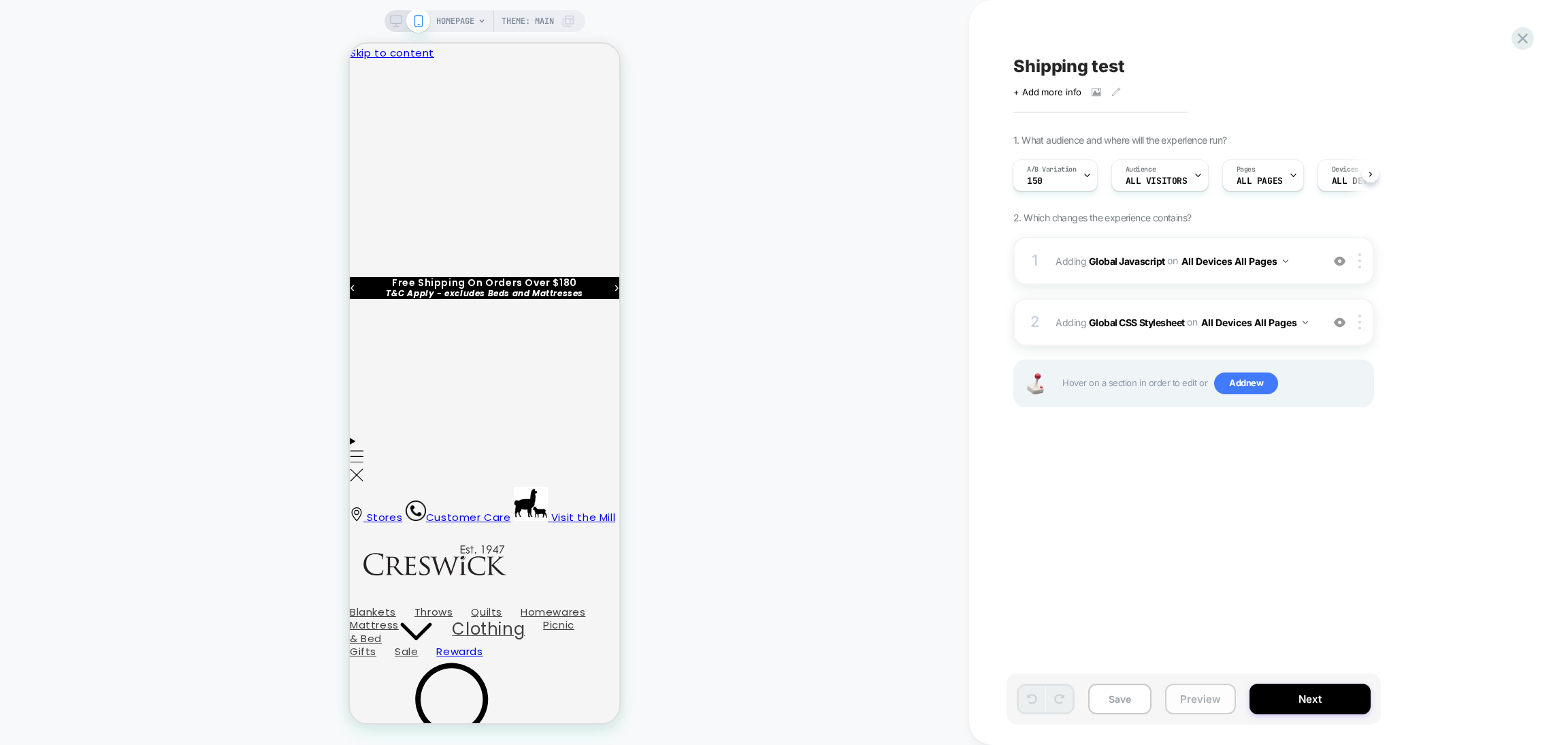
click at [1183, 698] on button "Preview" at bounding box center [1200, 698] width 71 height 31
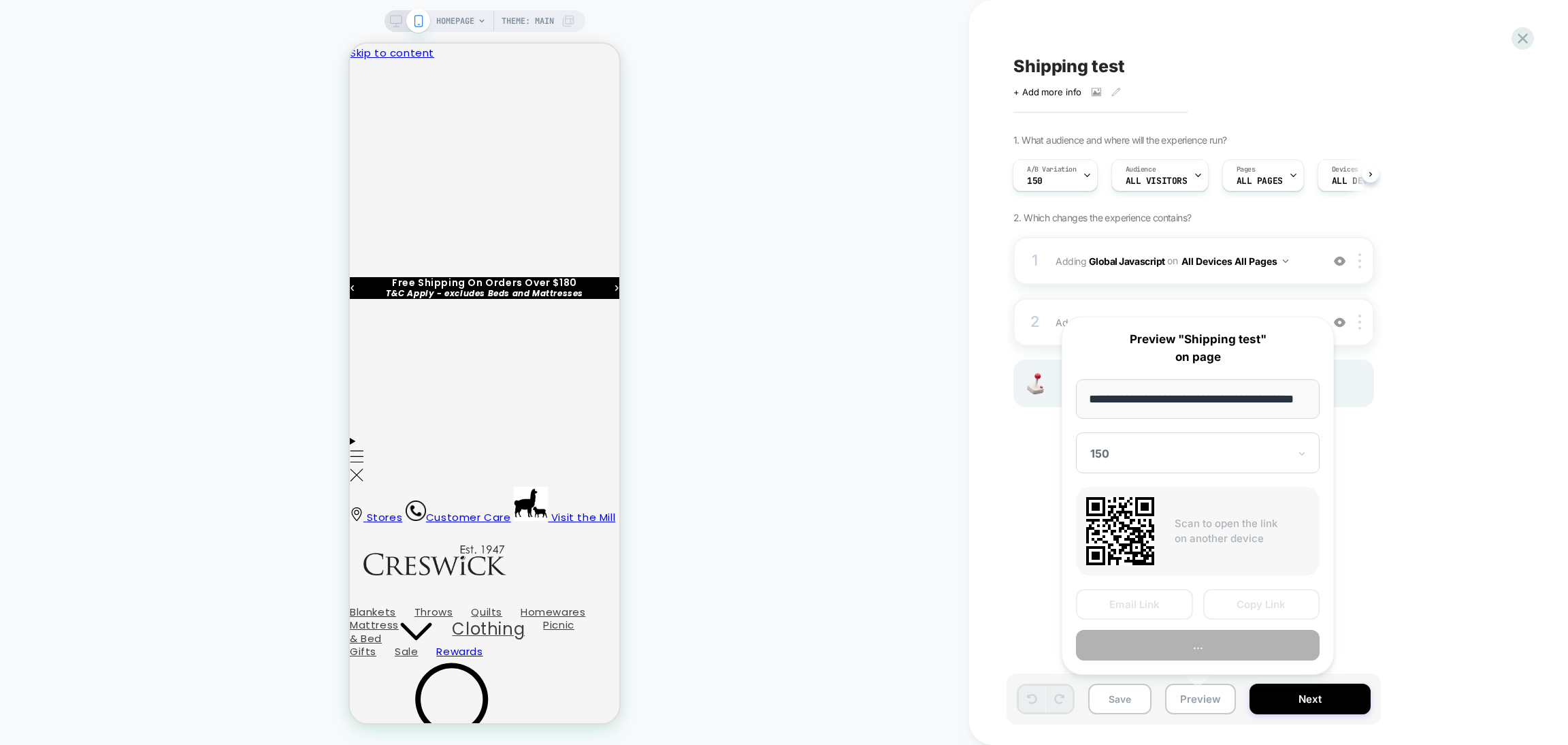
scroll to position [0, 35]
click at [1171, 650] on button "Preview" at bounding box center [1197, 646] width 244 height 31
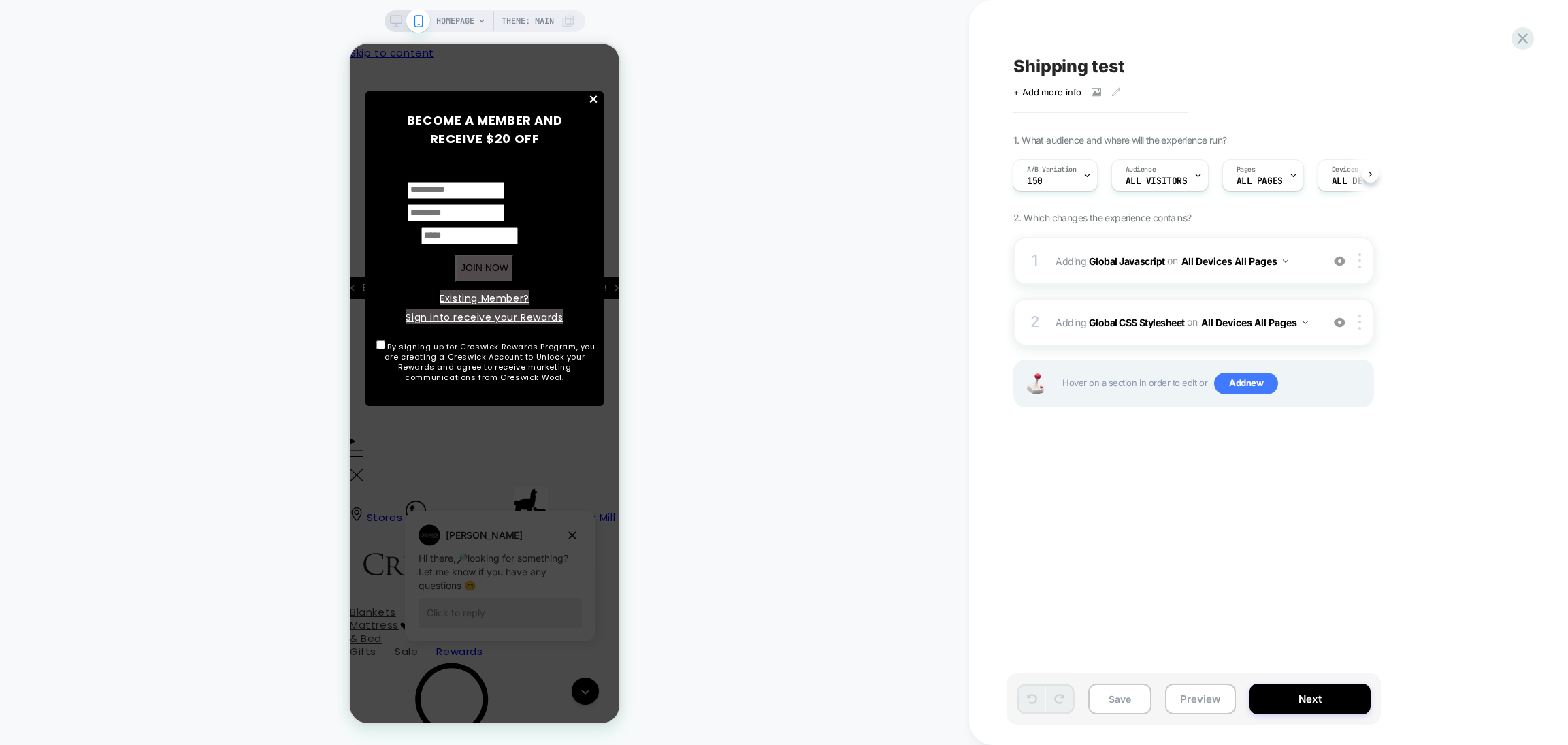
scroll to position [0, 0]
click at [1085, 174] on icon at bounding box center [1087, 175] width 5 height 2
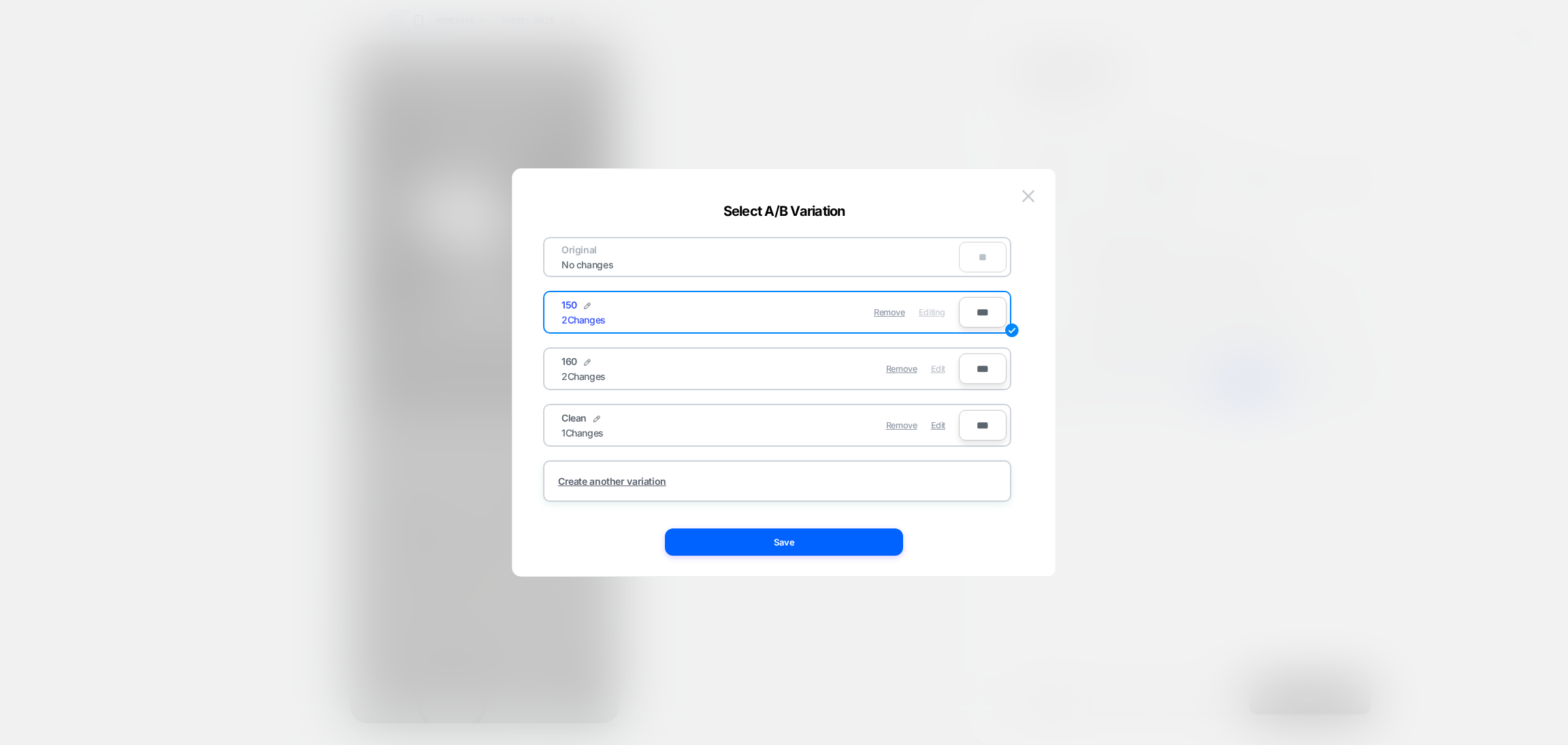
click at [937, 365] on span "Edit" at bounding box center [938, 369] width 14 height 10
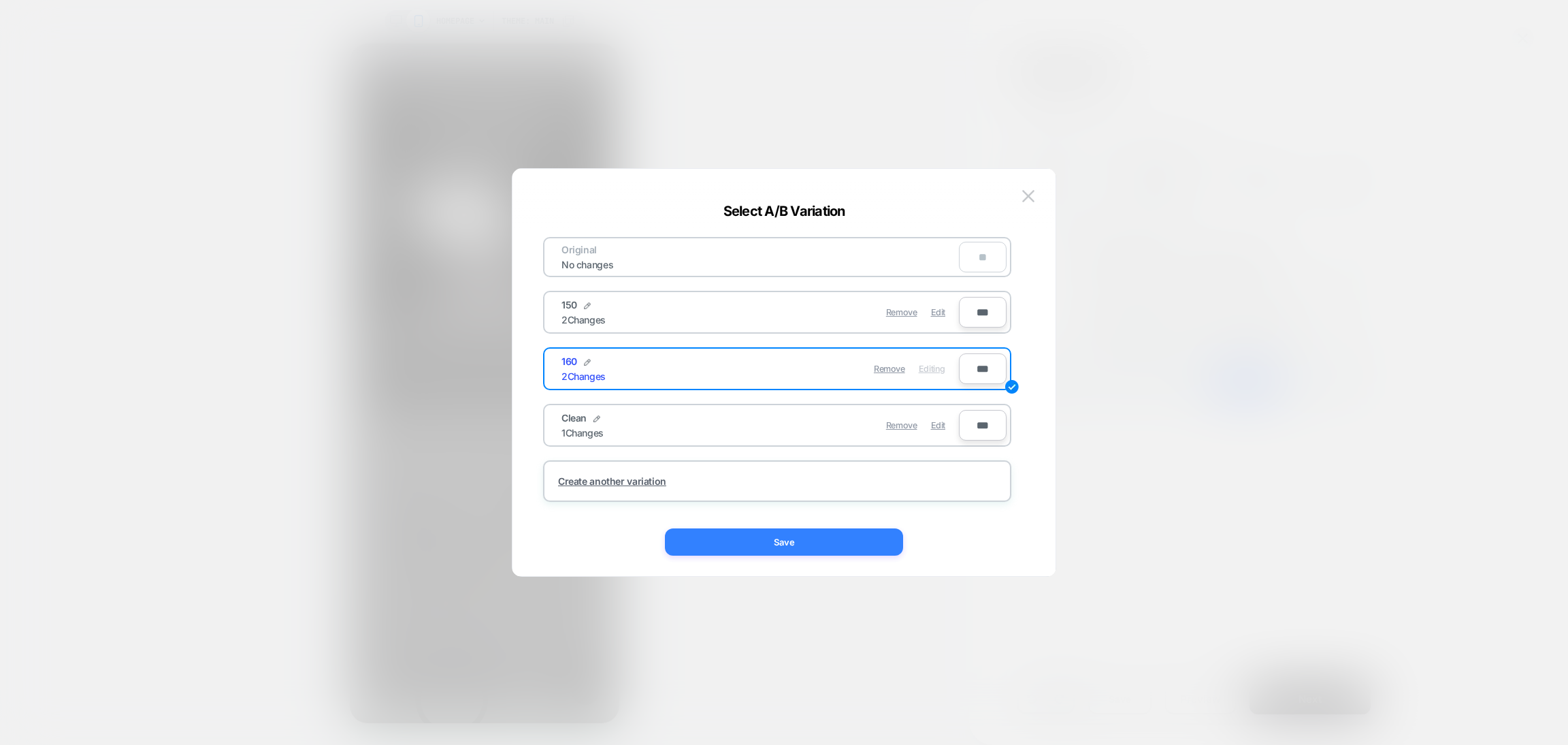
click at [865, 533] on button "Save" at bounding box center [784, 541] width 238 height 28
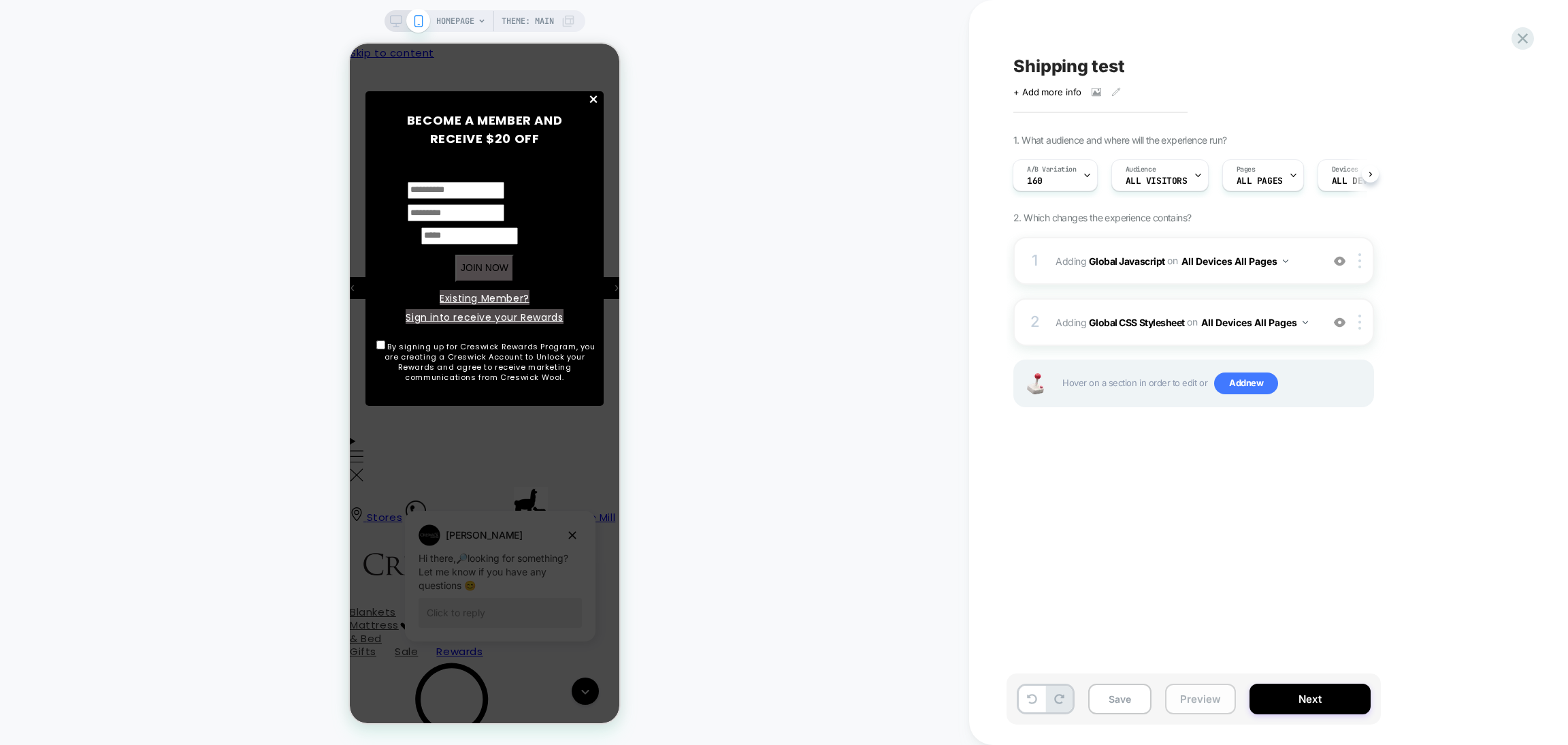
click at [1193, 698] on button "Preview" at bounding box center [1200, 698] width 71 height 31
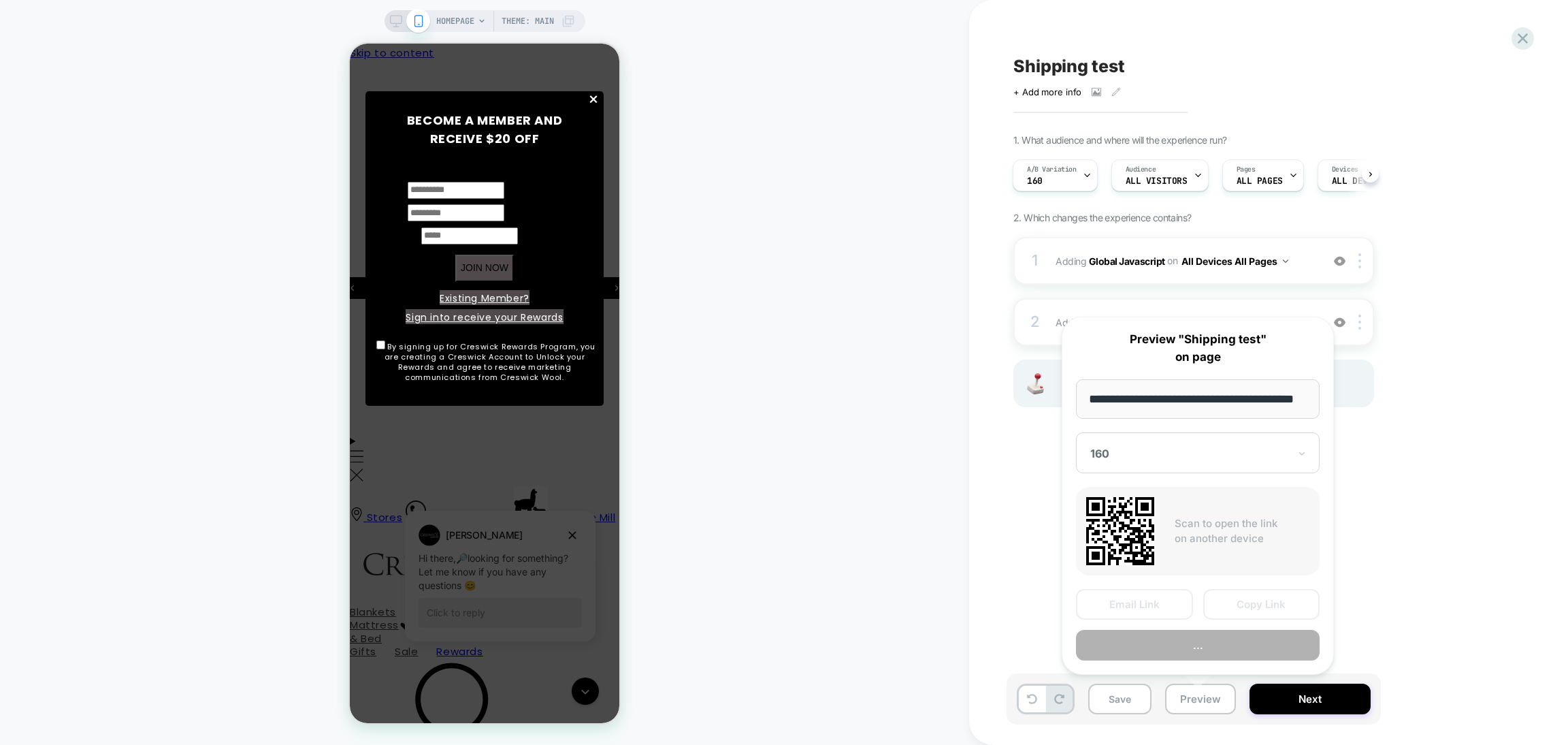
scroll to position [0, 35]
click at [1185, 645] on button "Preview" at bounding box center [1197, 646] width 244 height 31
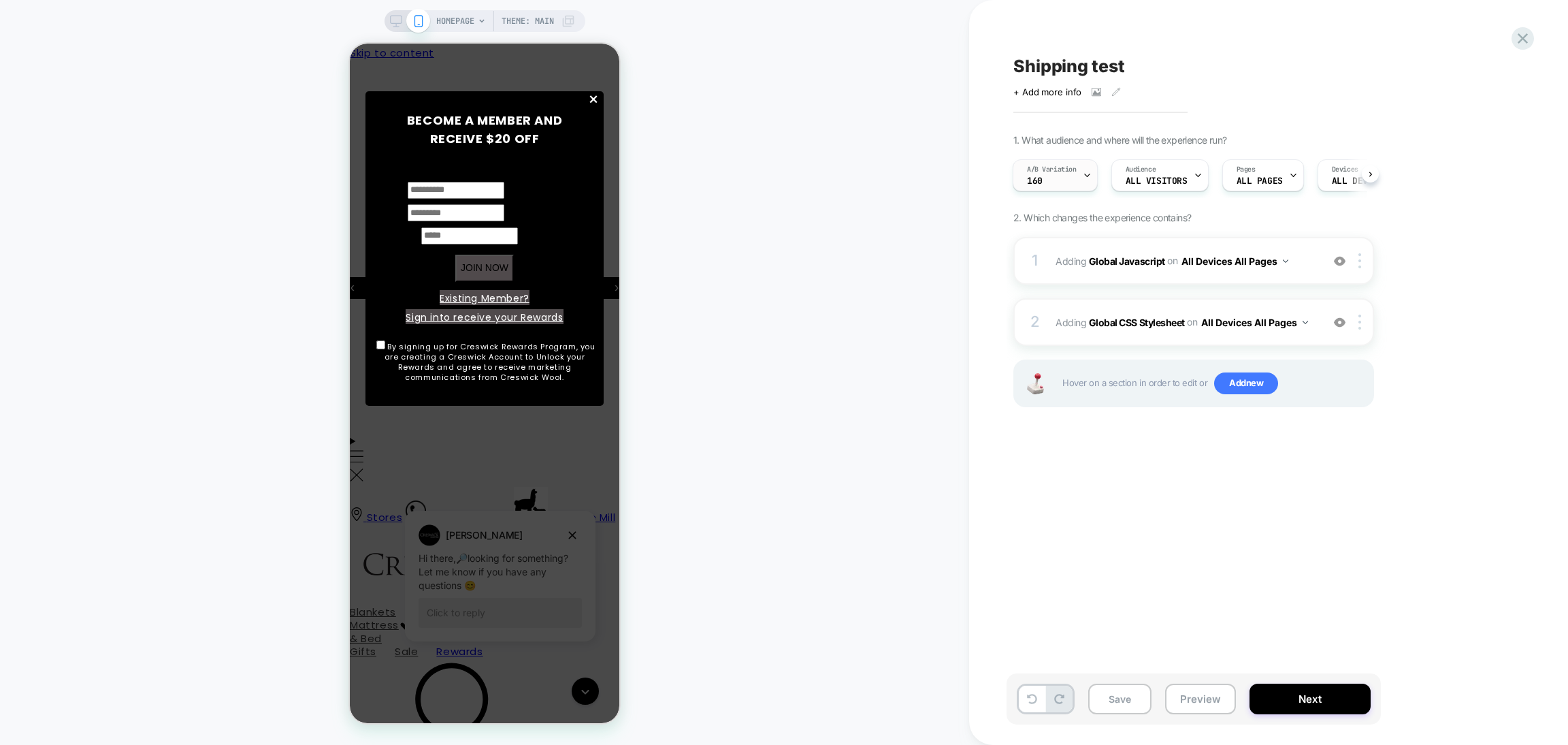
click at [1088, 172] on icon at bounding box center [1087, 175] width 9 height 9
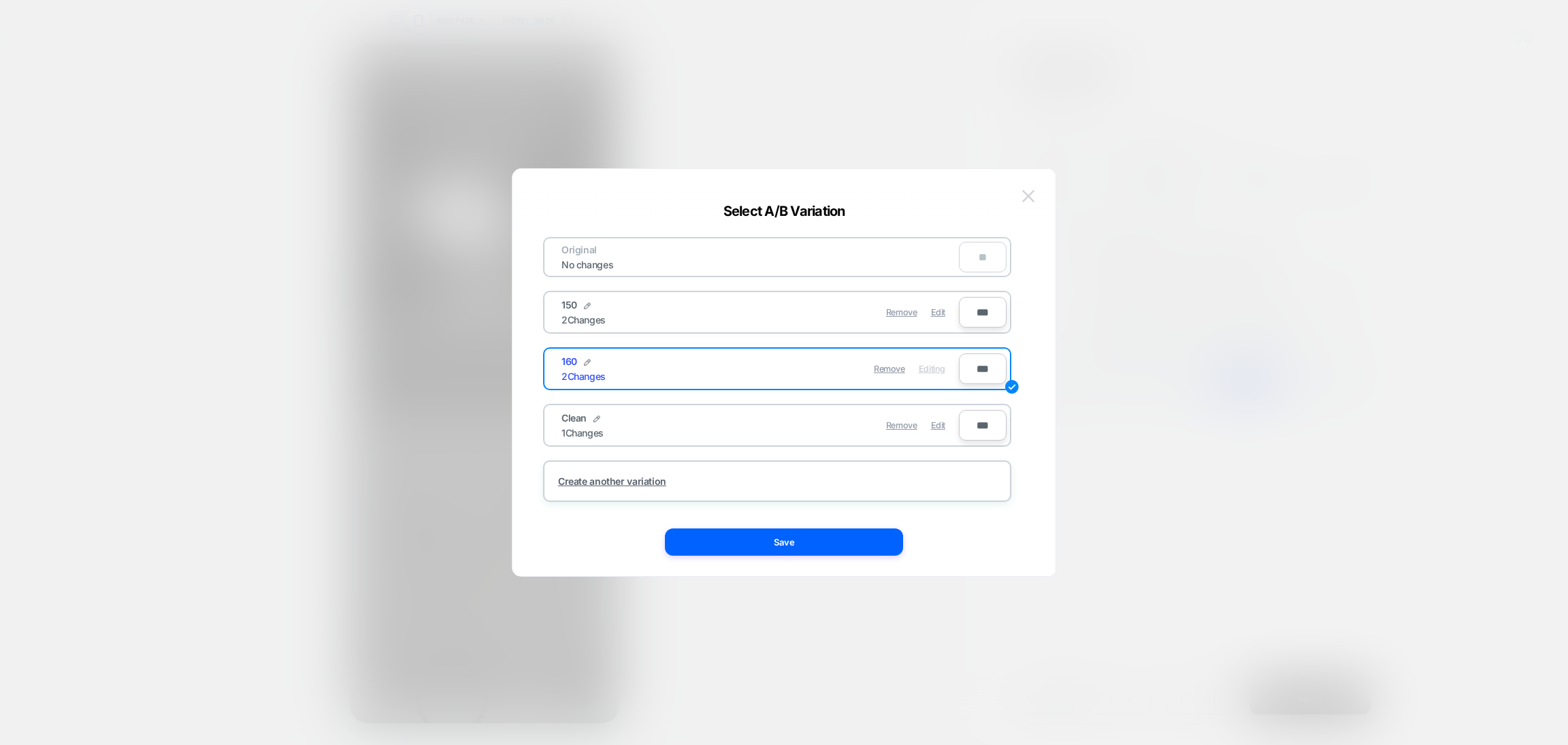
click at [1026, 197] on img at bounding box center [1029, 196] width 13 height 12
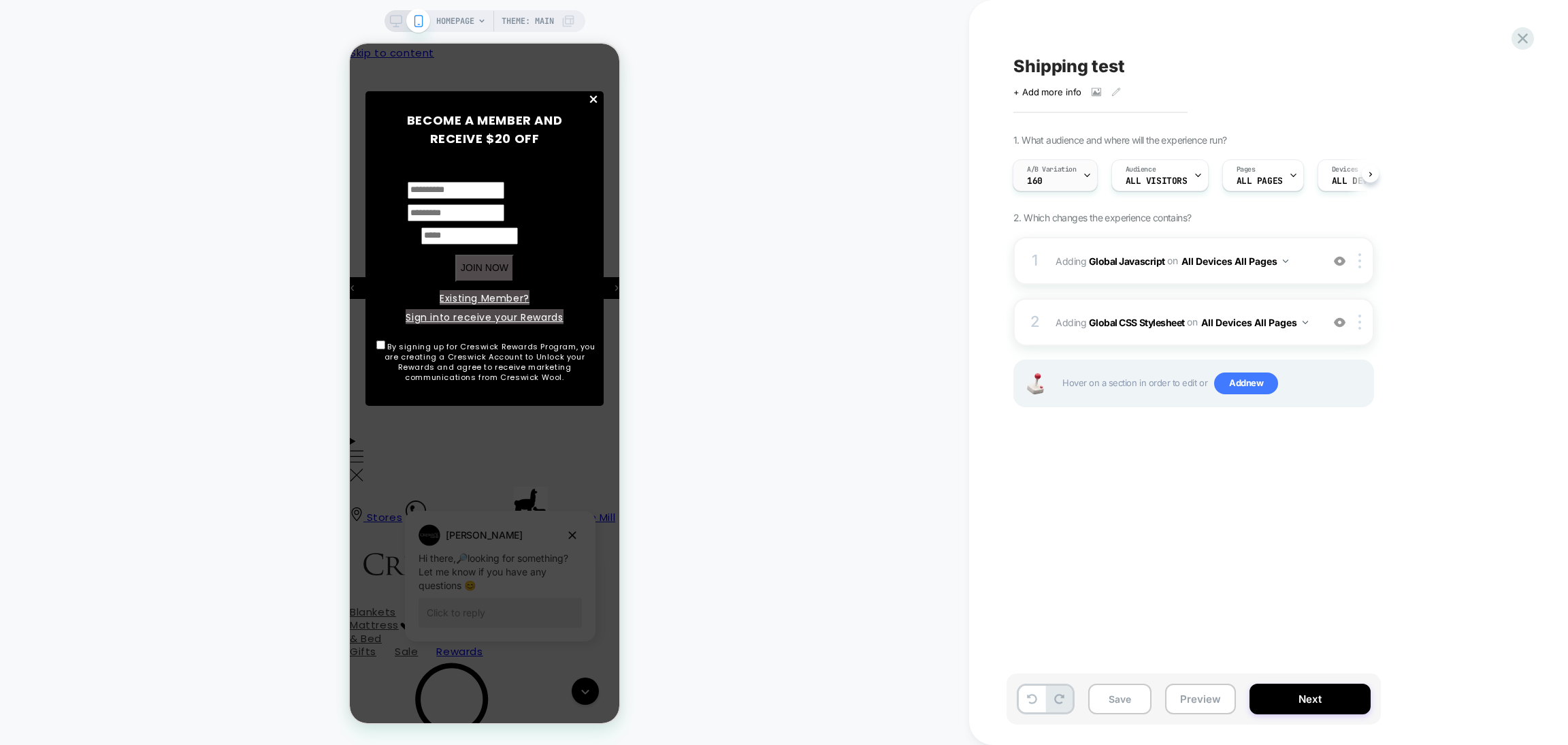
click at [1079, 189] on div "A/B Variation 160" at bounding box center [1055, 175] width 85 height 32
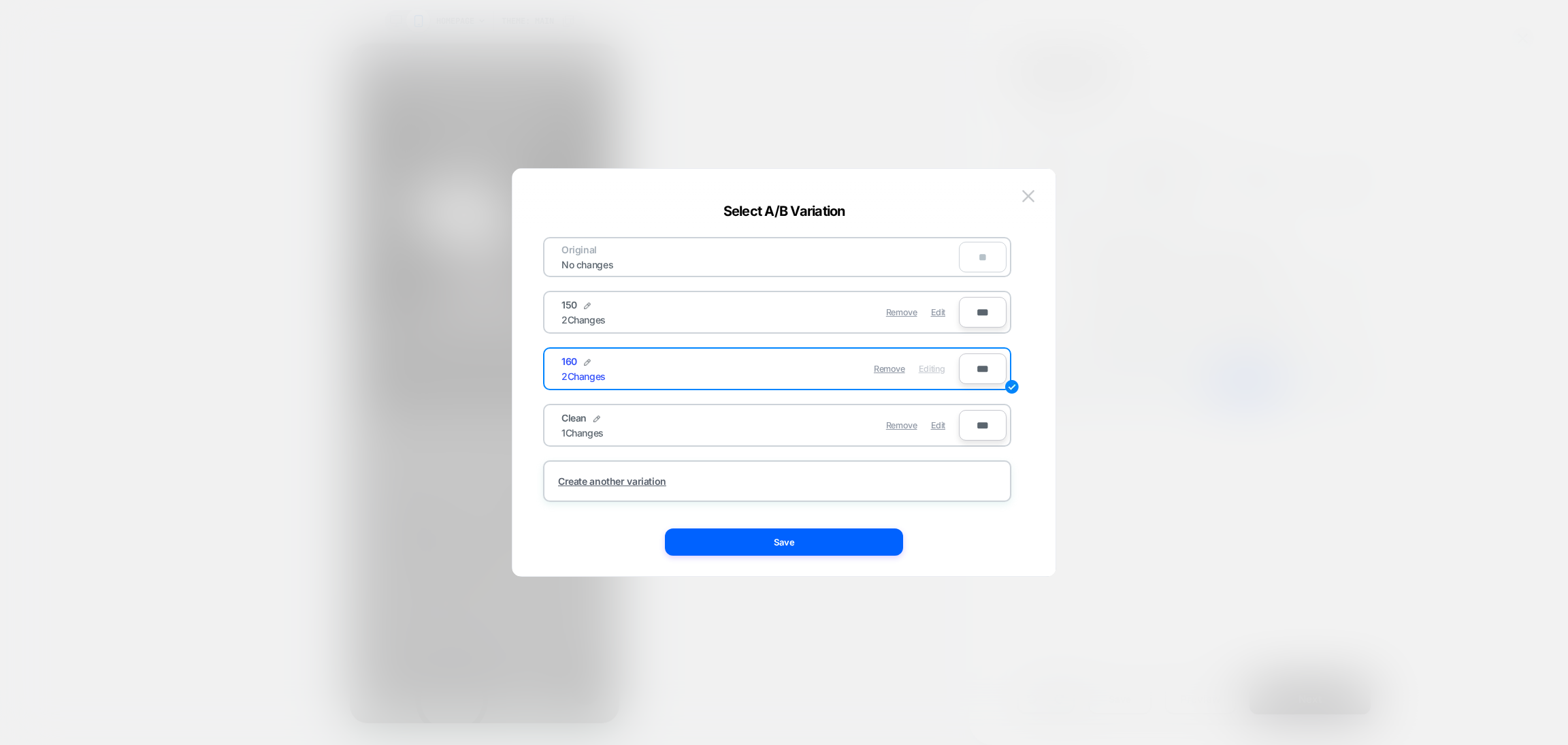
click at [1032, 191] on img at bounding box center [1029, 196] width 13 height 12
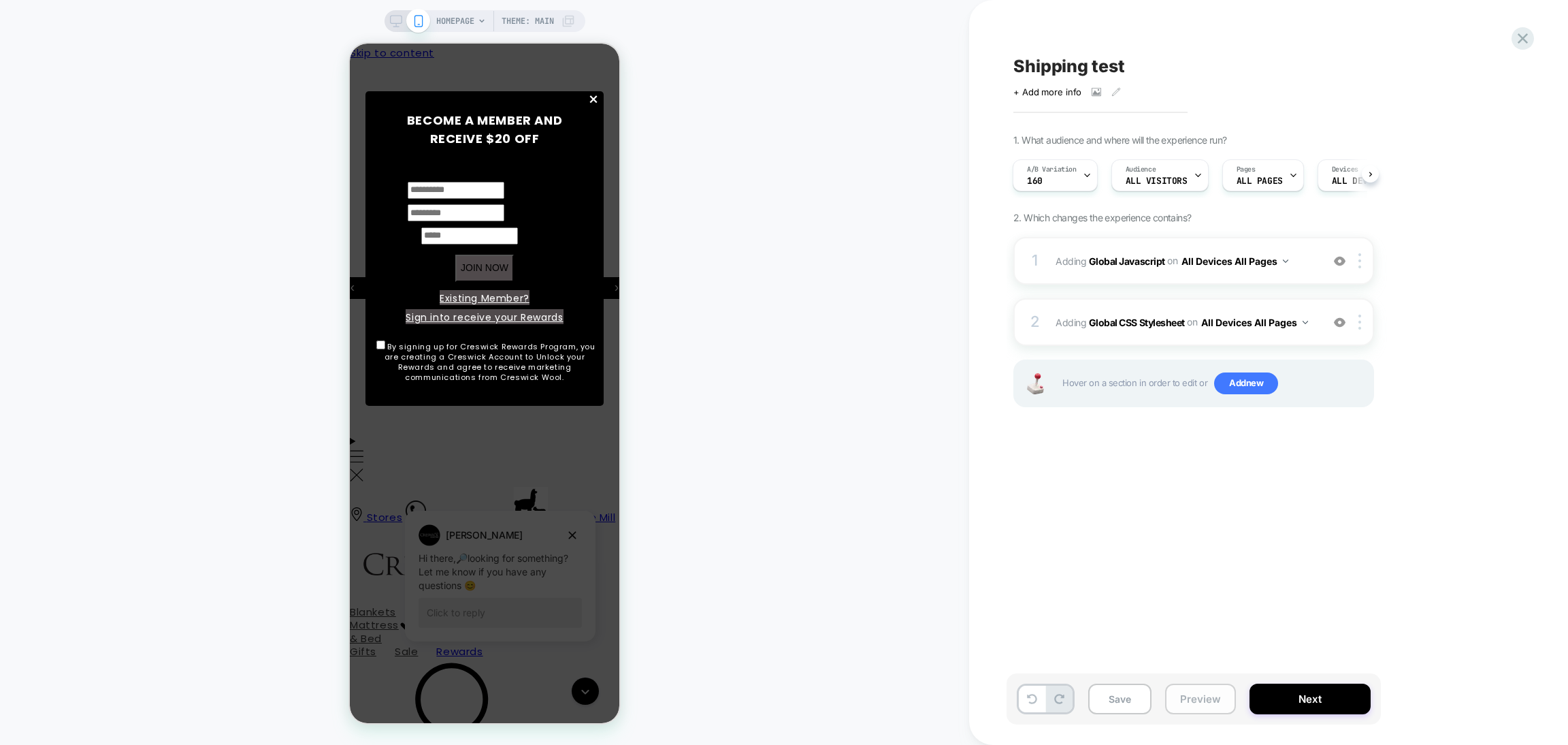
click at [1213, 705] on button "Preview" at bounding box center [1200, 698] width 71 height 31
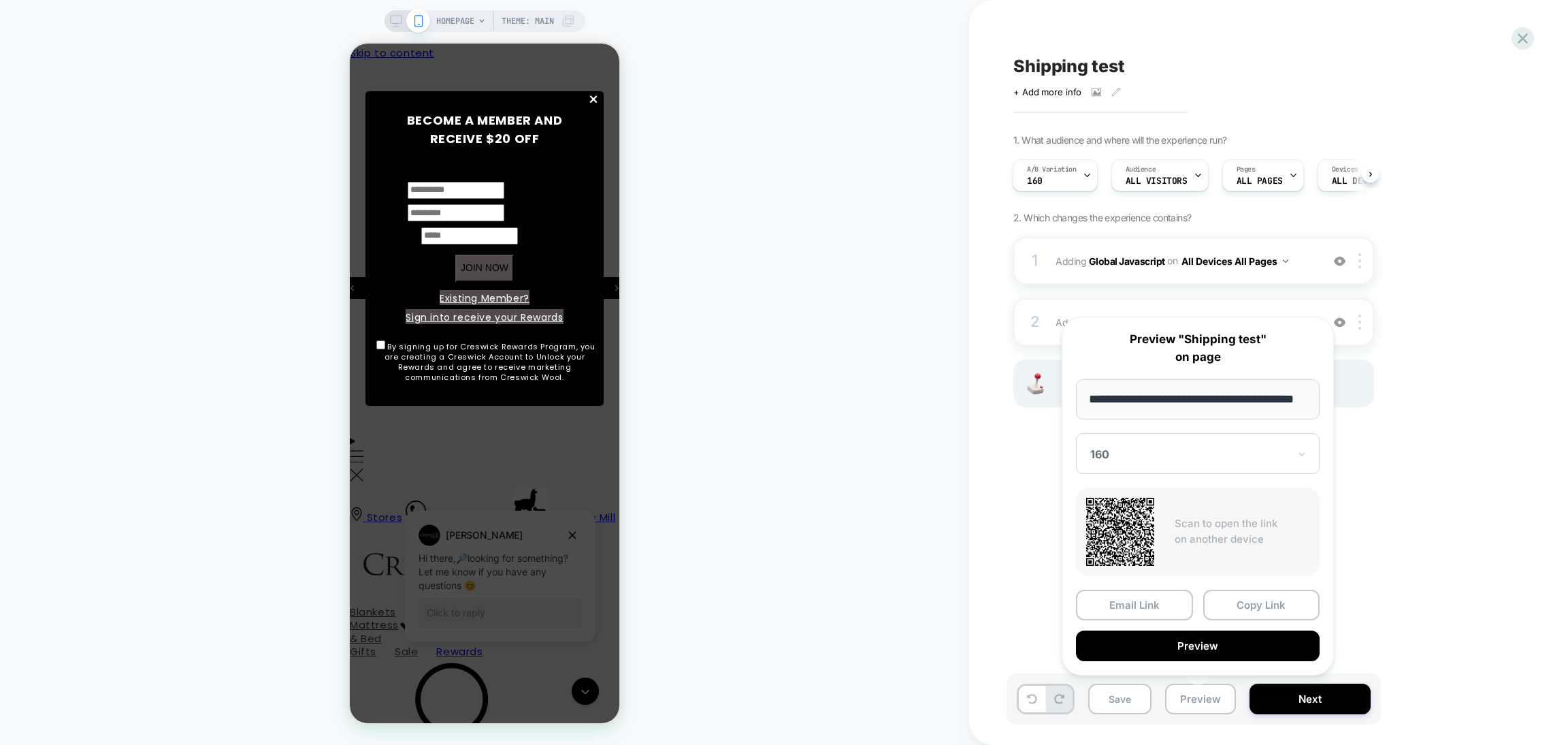
click at [1205, 466] on div "160" at bounding box center [1197, 454] width 244 height 41
click at [1120, 568] on div "CONTROL" at bounding box center [1198, 575] width 230 height 24
click at [1240, 597] on button "Copy Link" at bounding box center [1261, 605] width 117 height 31
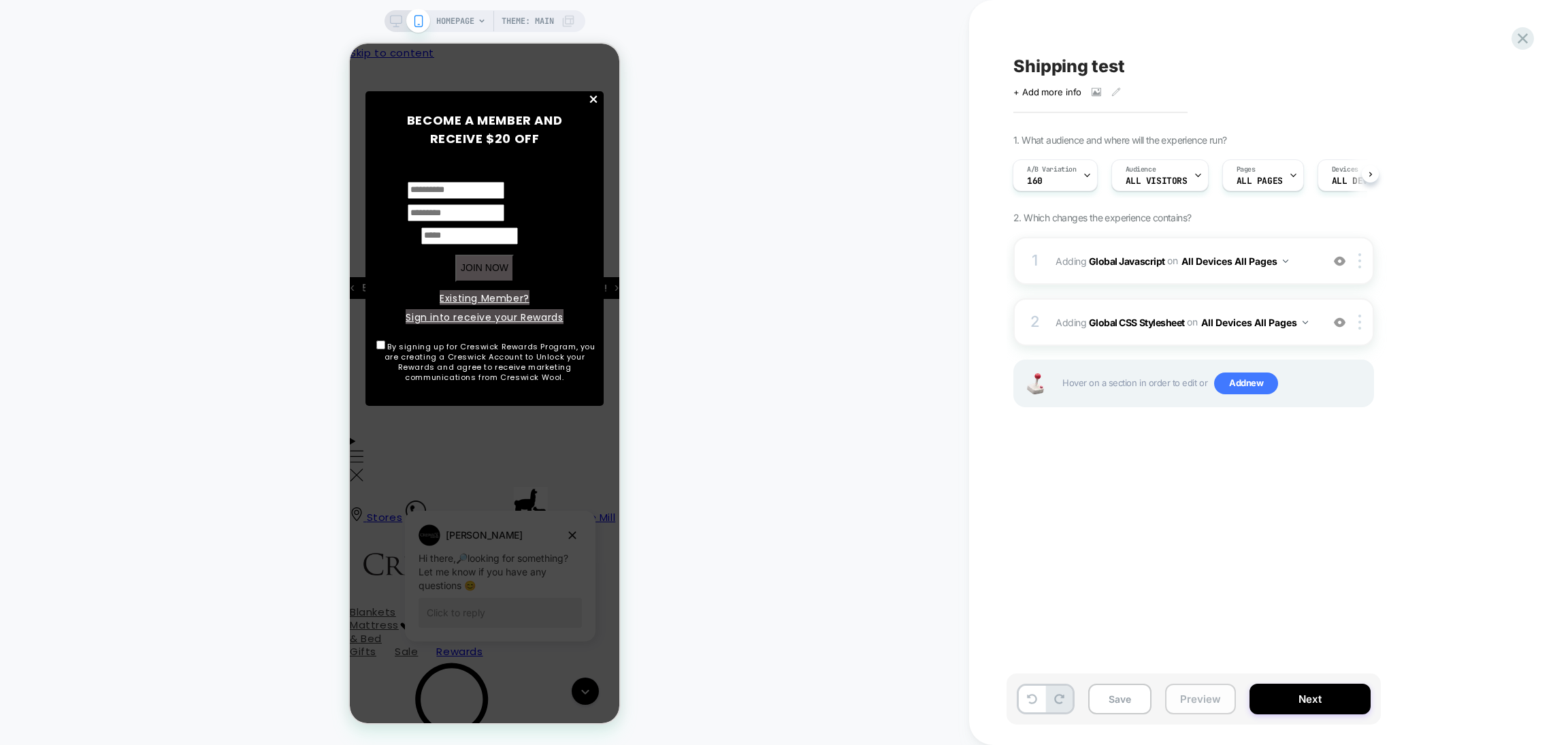
click at [1196, 706] on button "Preview" at bounding box center [1200, 698] width 71 height 31
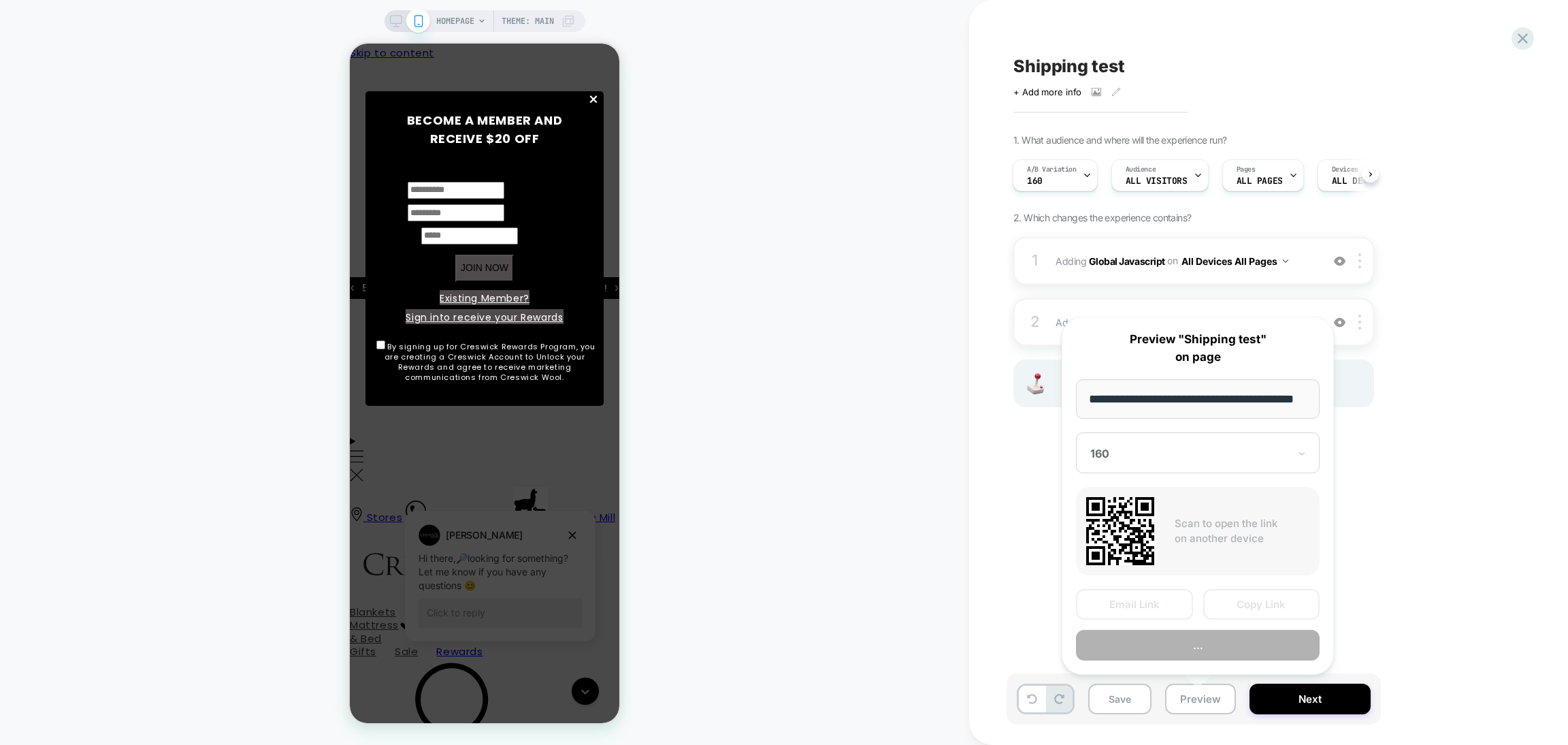
scroll to position [0, 35]
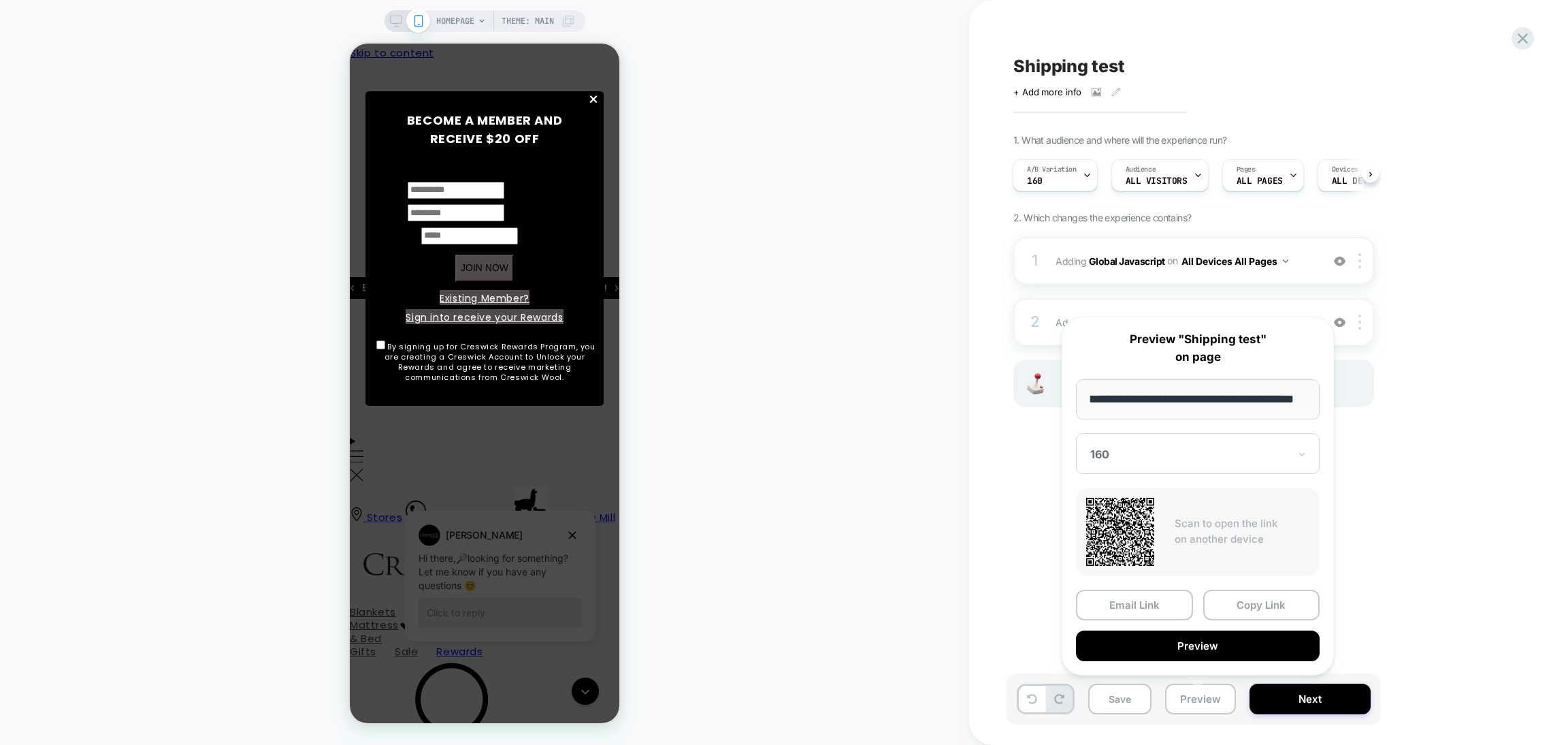
click at [1203, 441] on div "160" at bounding box center [1197, 454] width 244 height 41
click at [1099, 506] on div "150" at bounding box center [1198, 500] width 230 height 24
click at [1279, 606] on button "Copy Link" at bounding box center [1261, 605] width 117 height 31
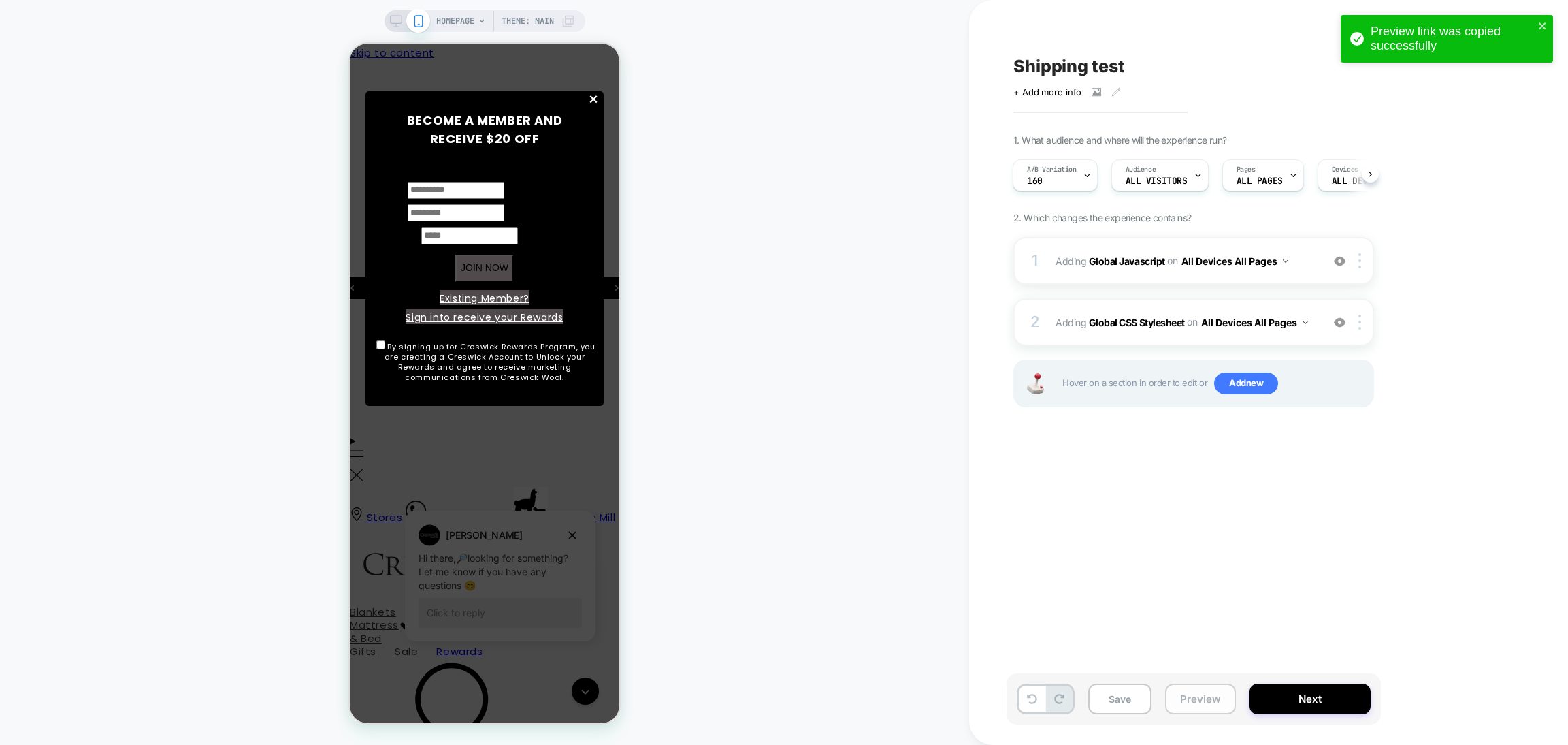
click at [1200, 706] on button "Preview" at bounding box center [1200, 698] width 71 height 31
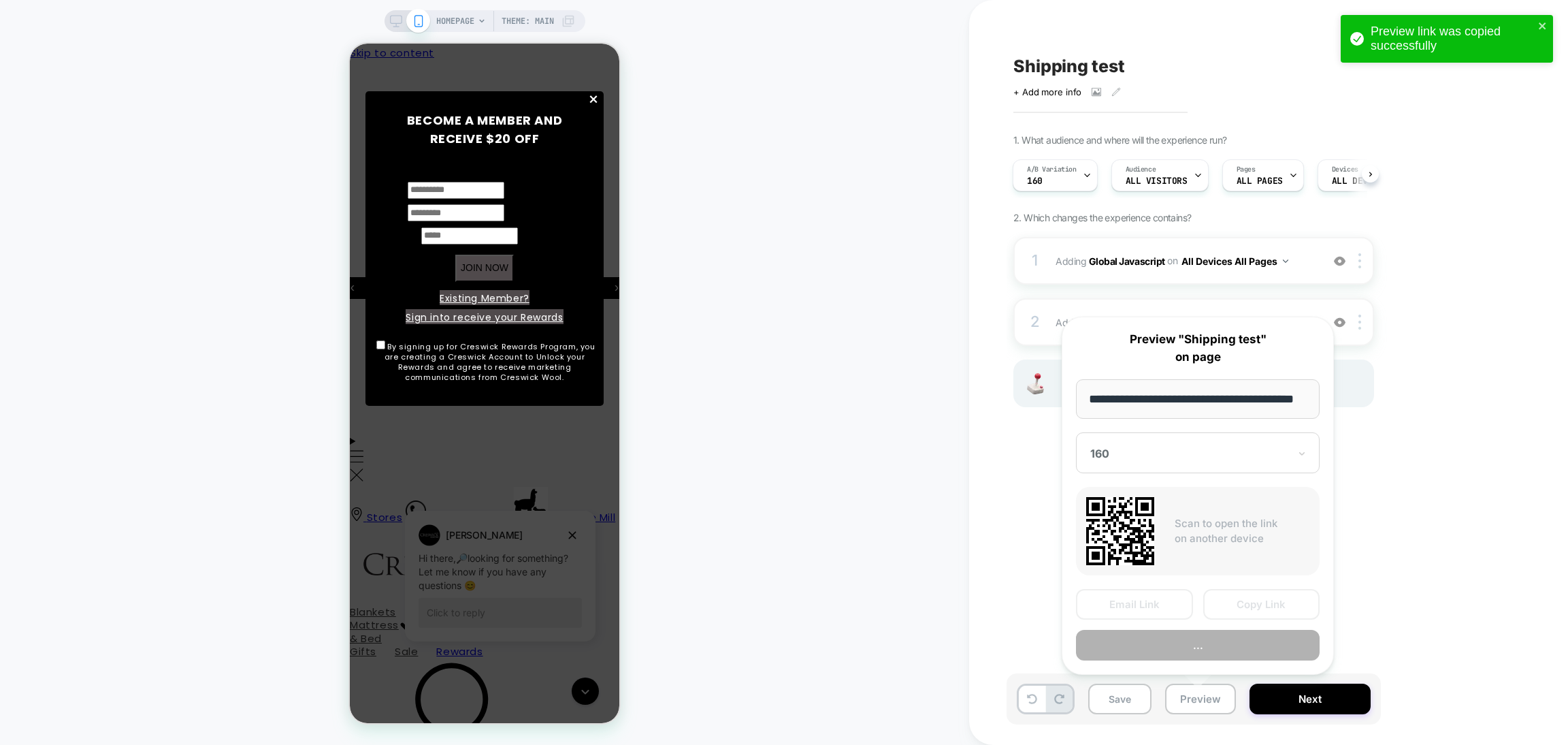
scroll to position [0, 35]
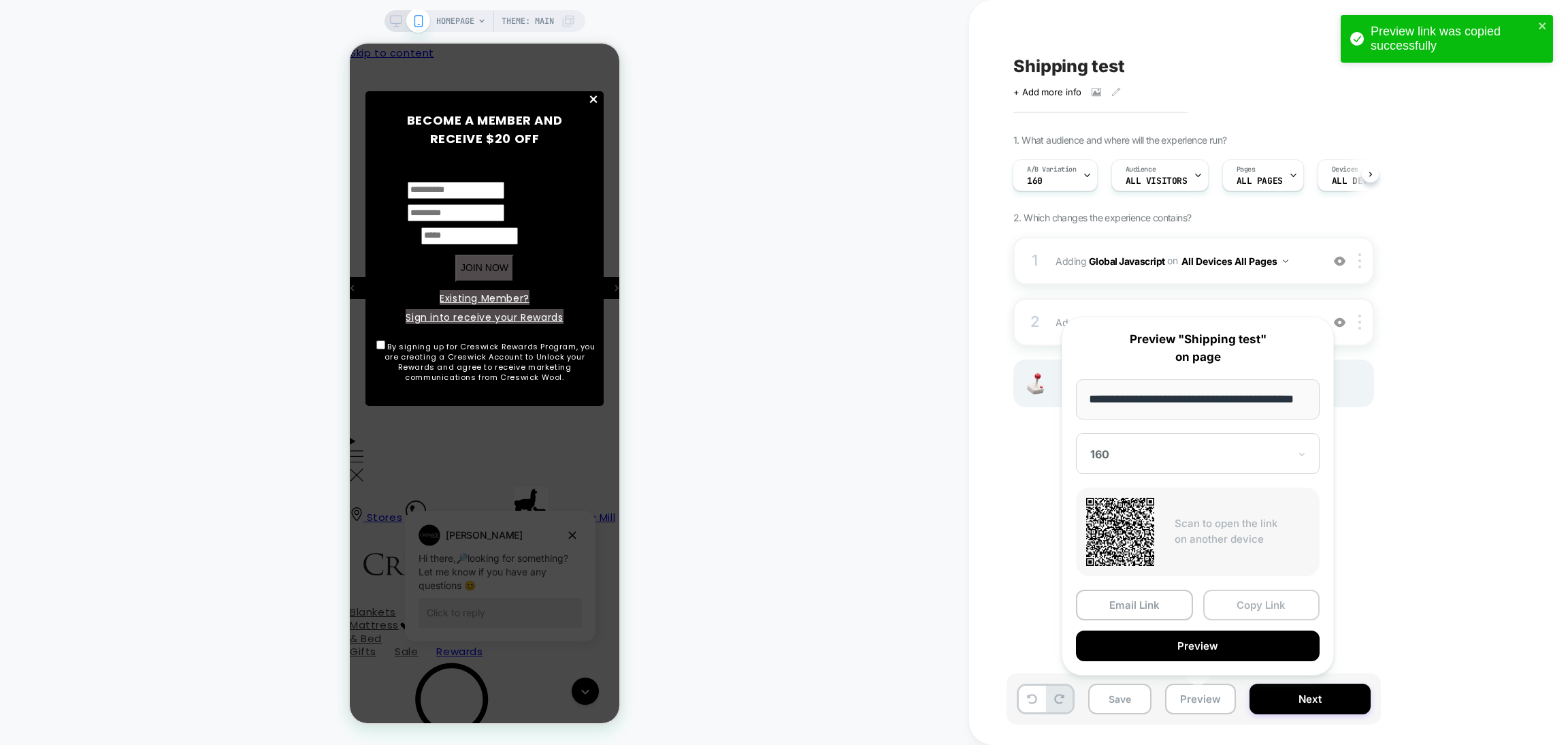
click at [1234, 597] on button "Copy Link" at bounding box center [1261, 605] width 117 height 31
